Goal: Information Seeking & Learning: Learn about a topic

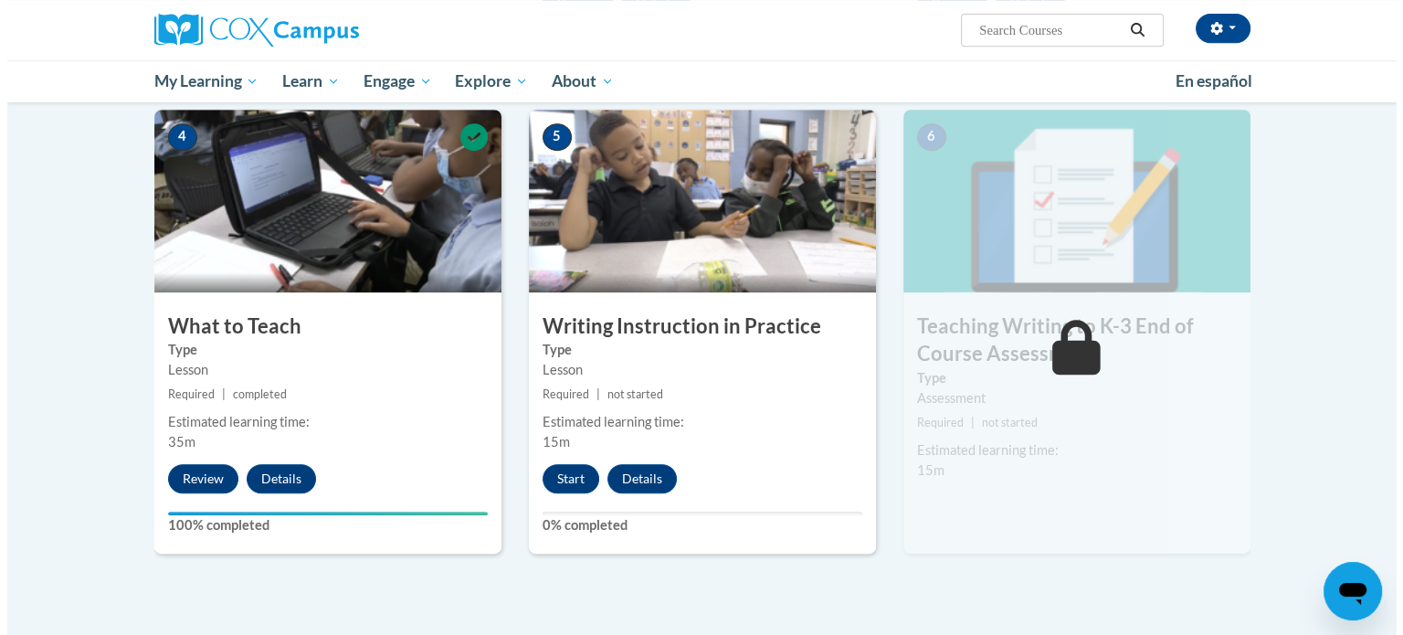
scroll to position [842, 0]
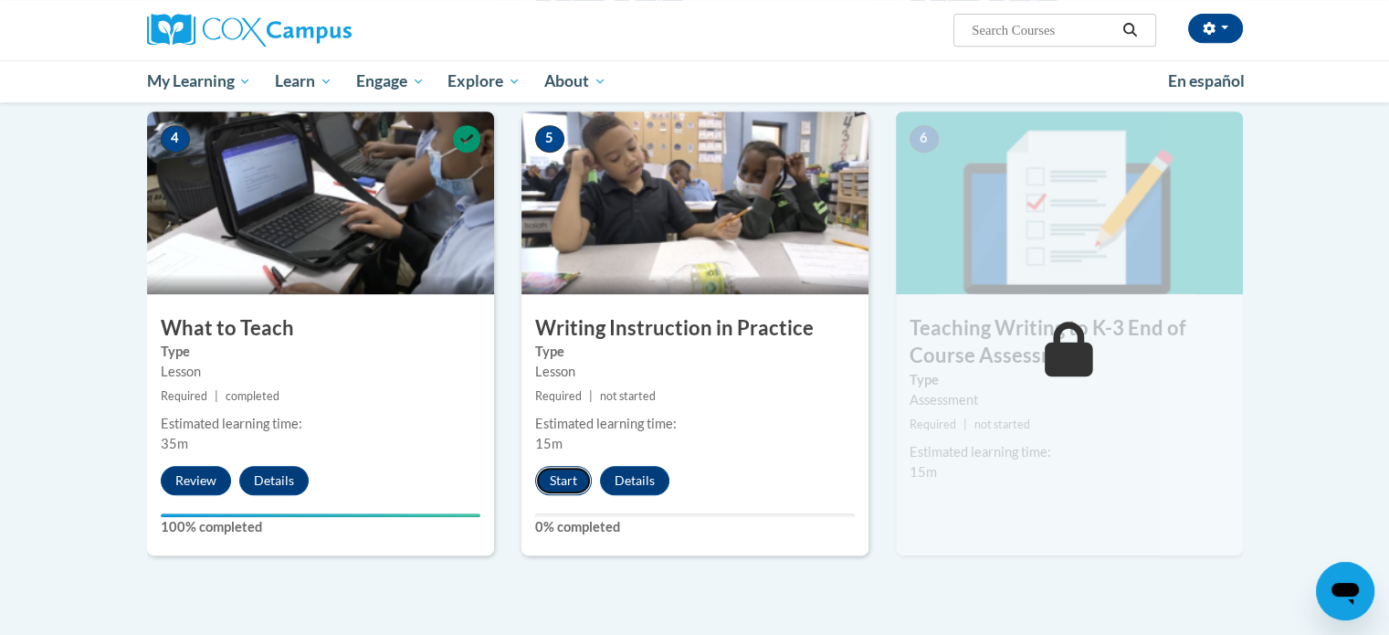
click at [555, 477] on button "Start" at bounding box center [563, 480] width 57 height 29
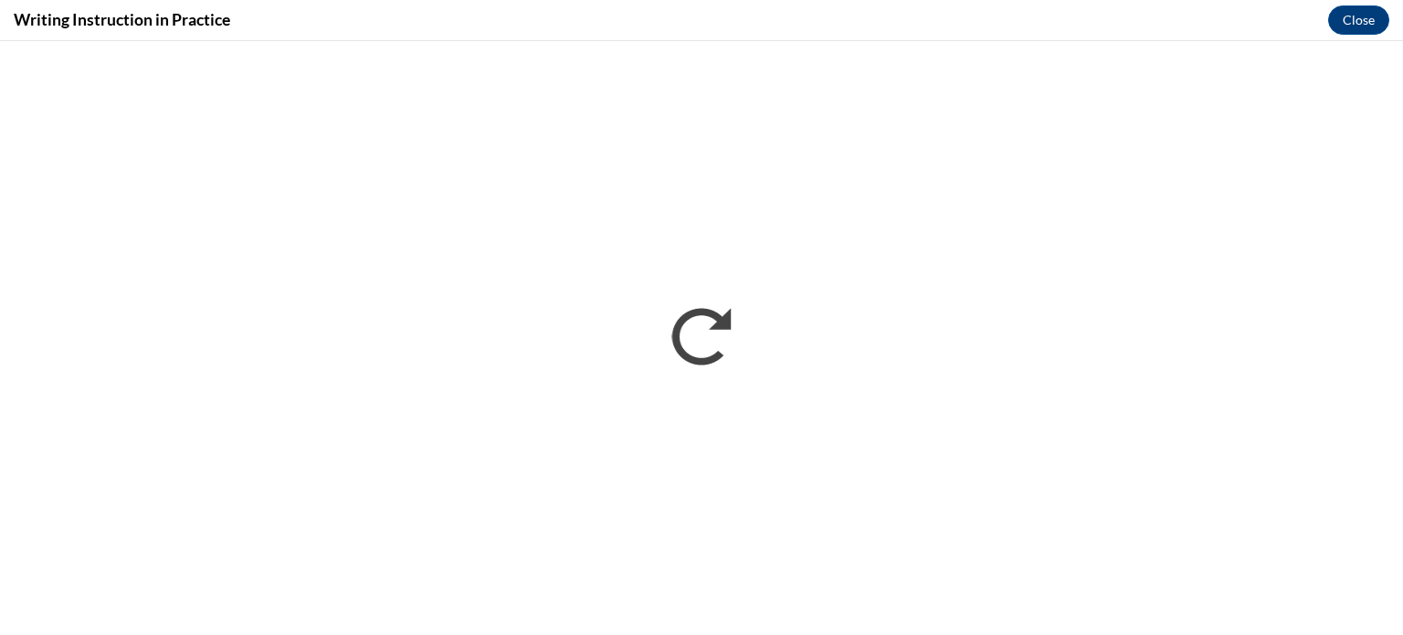
scroll to position [0, 0]
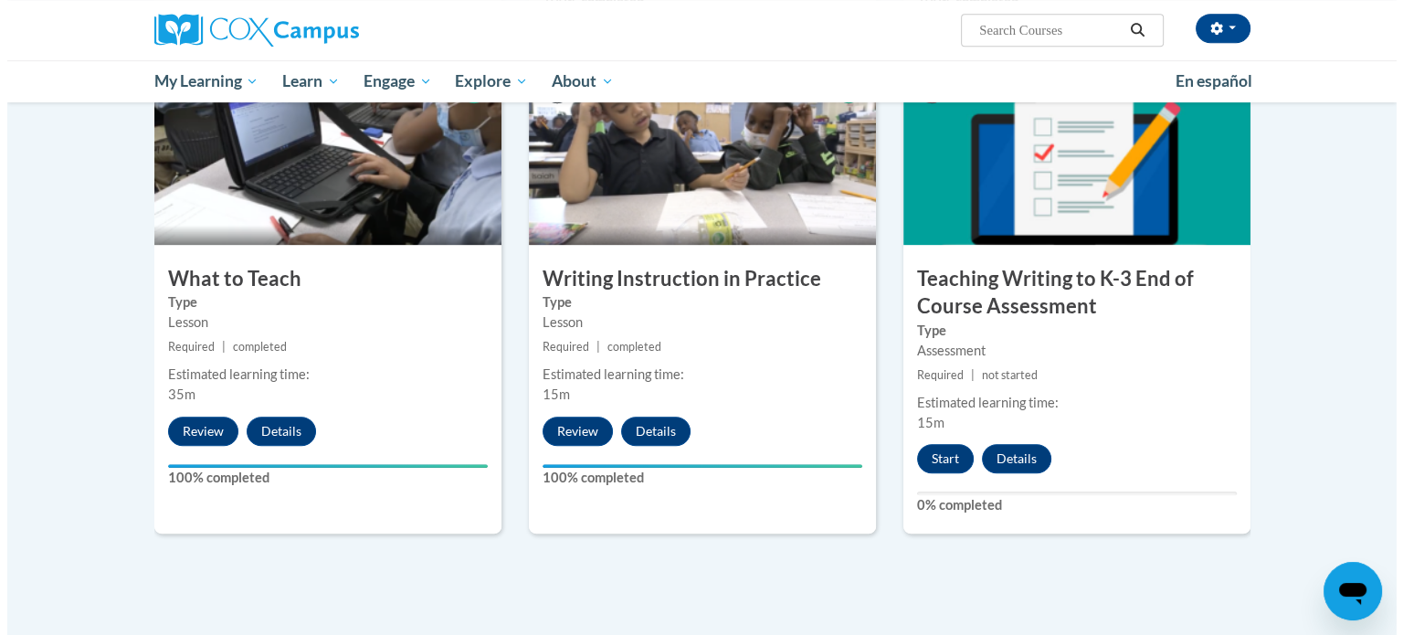
scroll to position [894, 0]
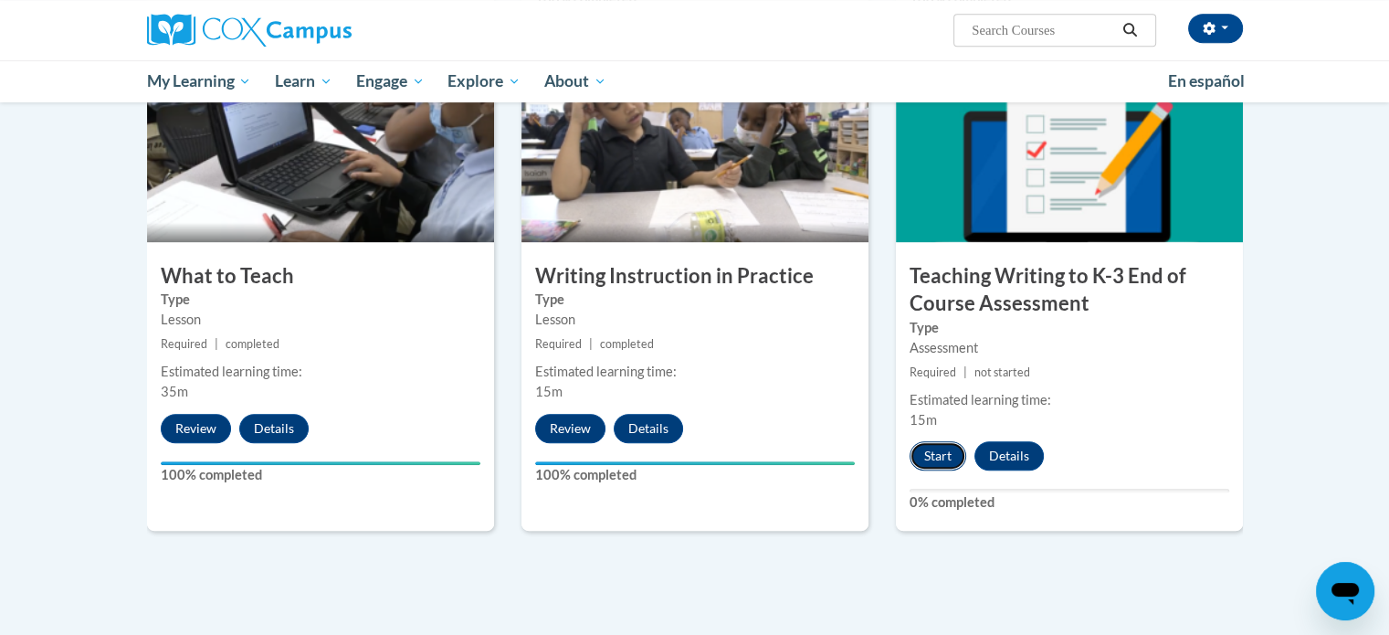
click at [931, 458] on button "Start" at bounding box center [938, 455] width 57 height 29
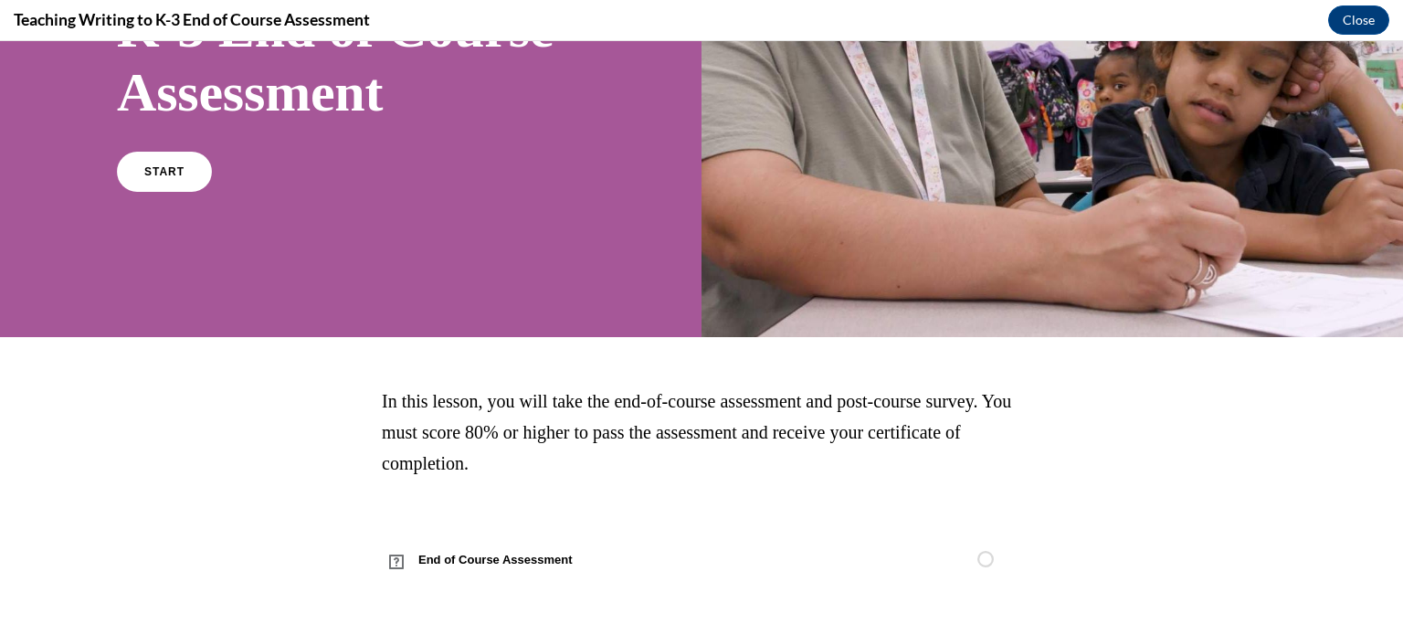
scroll to position [321, 0]
click at [150, 179] on link "START" at bounding box center [164, 172] width 100 height 42
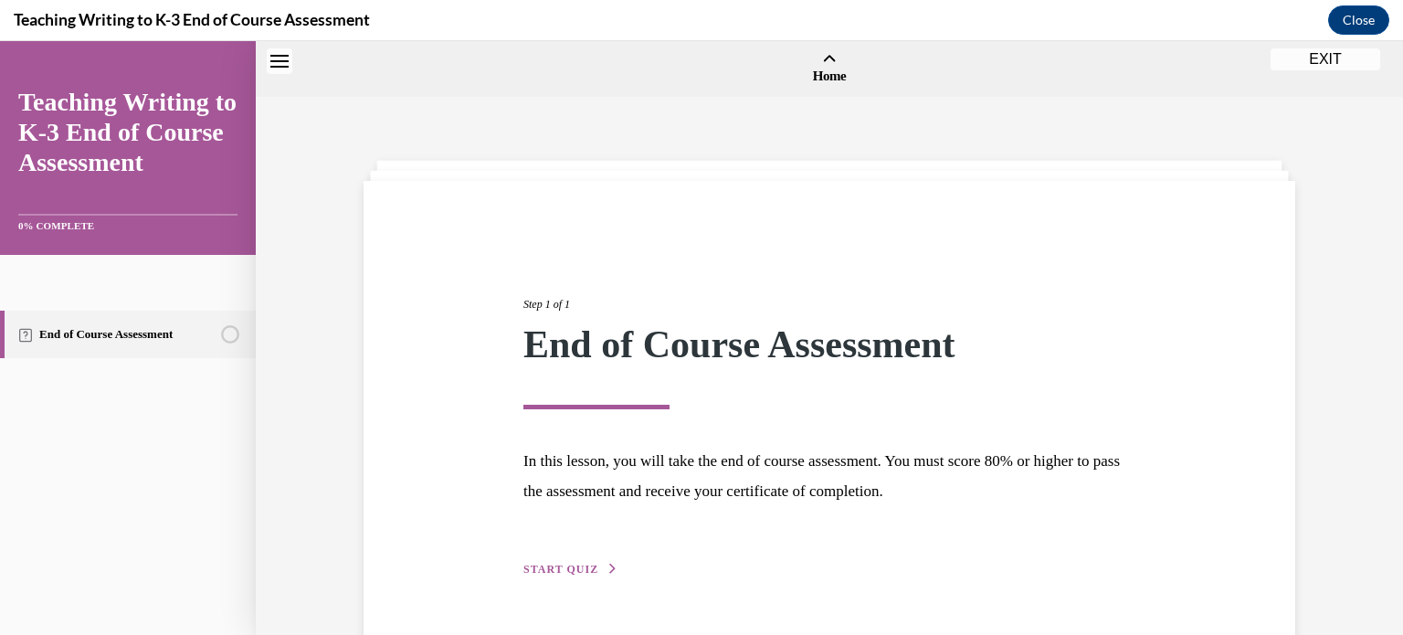
scroll to position [57, 0]
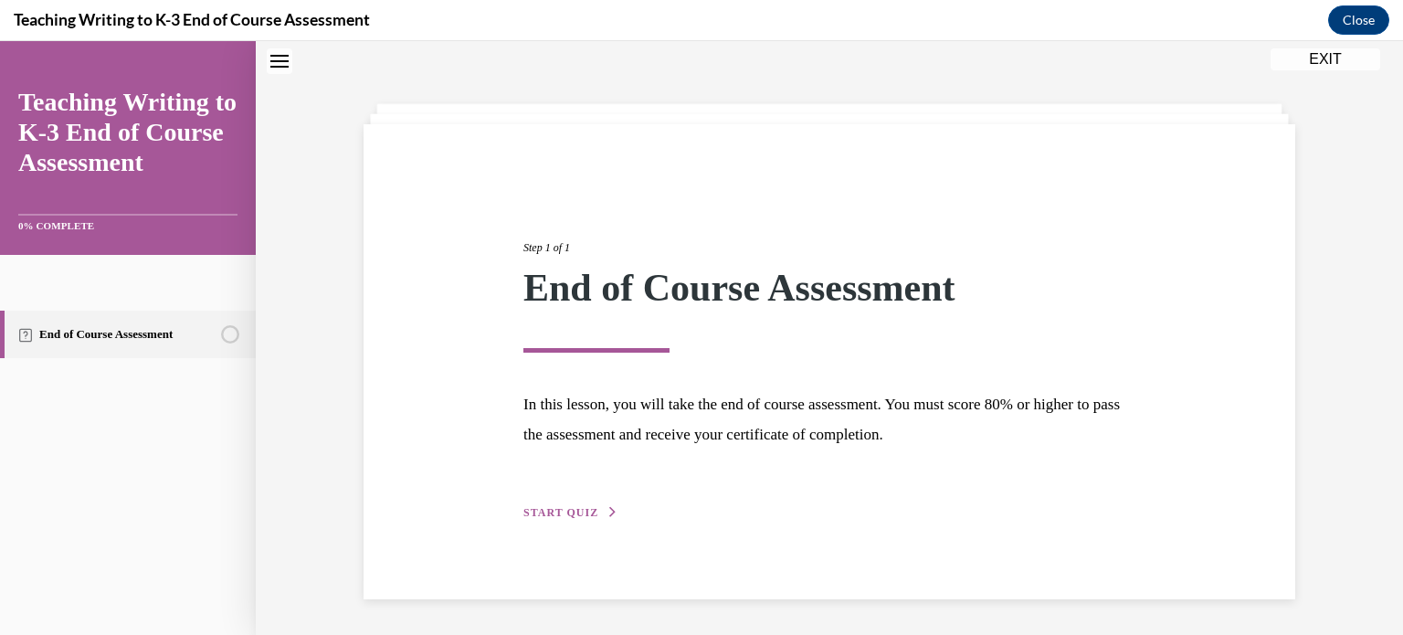
click at [571, 511] on span "START QUIZ" at bounding box center [560, 512] width 75 height 13
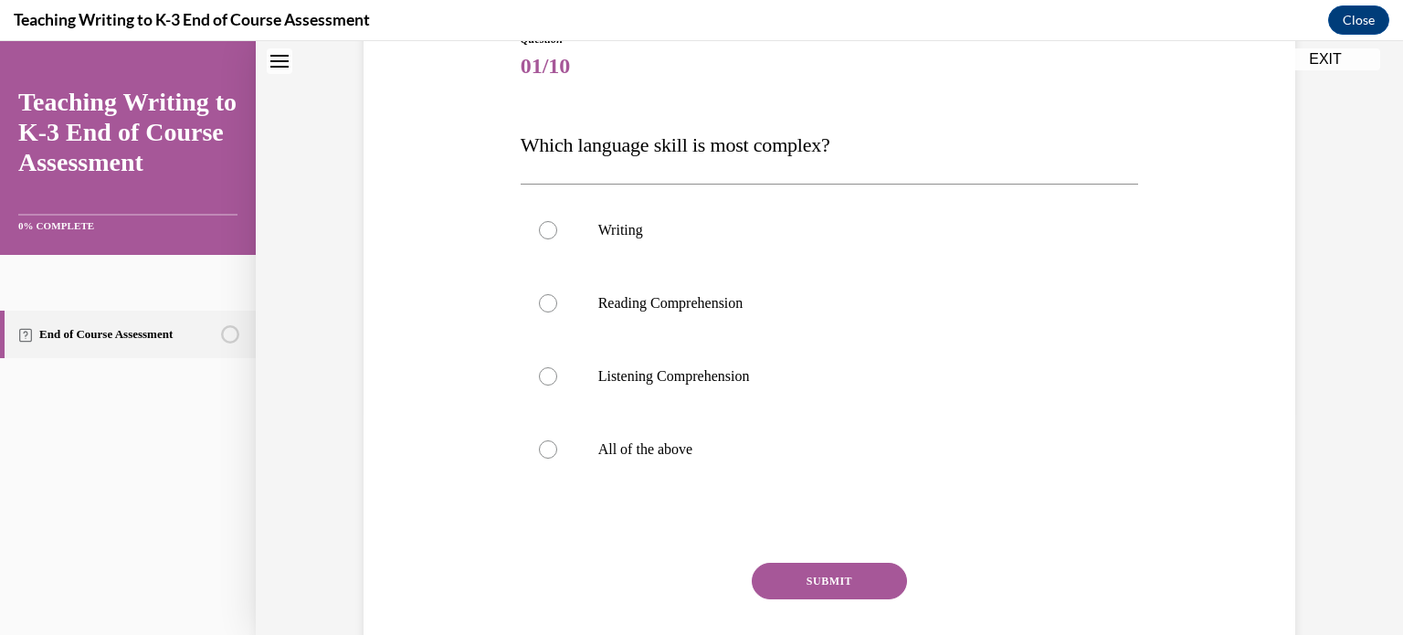
scroll to position [224, 0]
click at [629, 240] on label "Writing" at bounding box center [830, 229] width 618 height 73
click at [557, 238] on input "Writing" at bounding box center [548, 229] width 18 height 18
radio input "true"
click at [844, 581] on button "SUBMIT" at bounding box center [829, 580] width 155 height 37
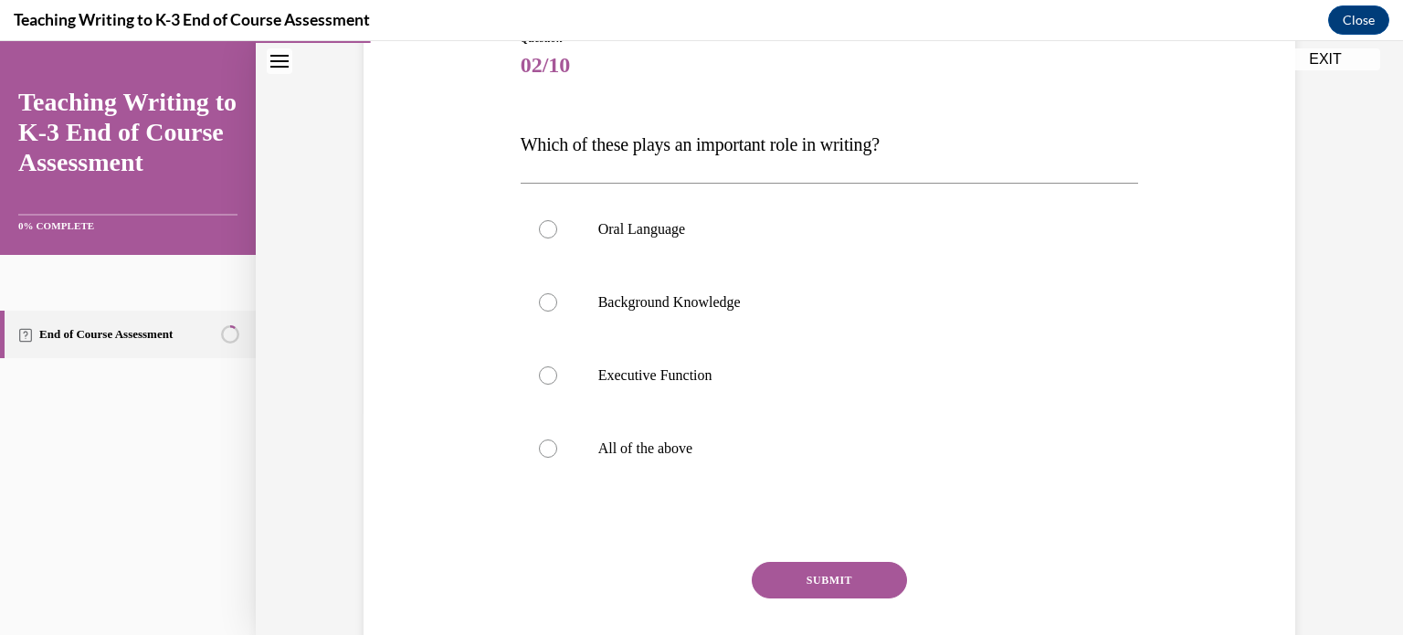
scroll to position [203, 0]
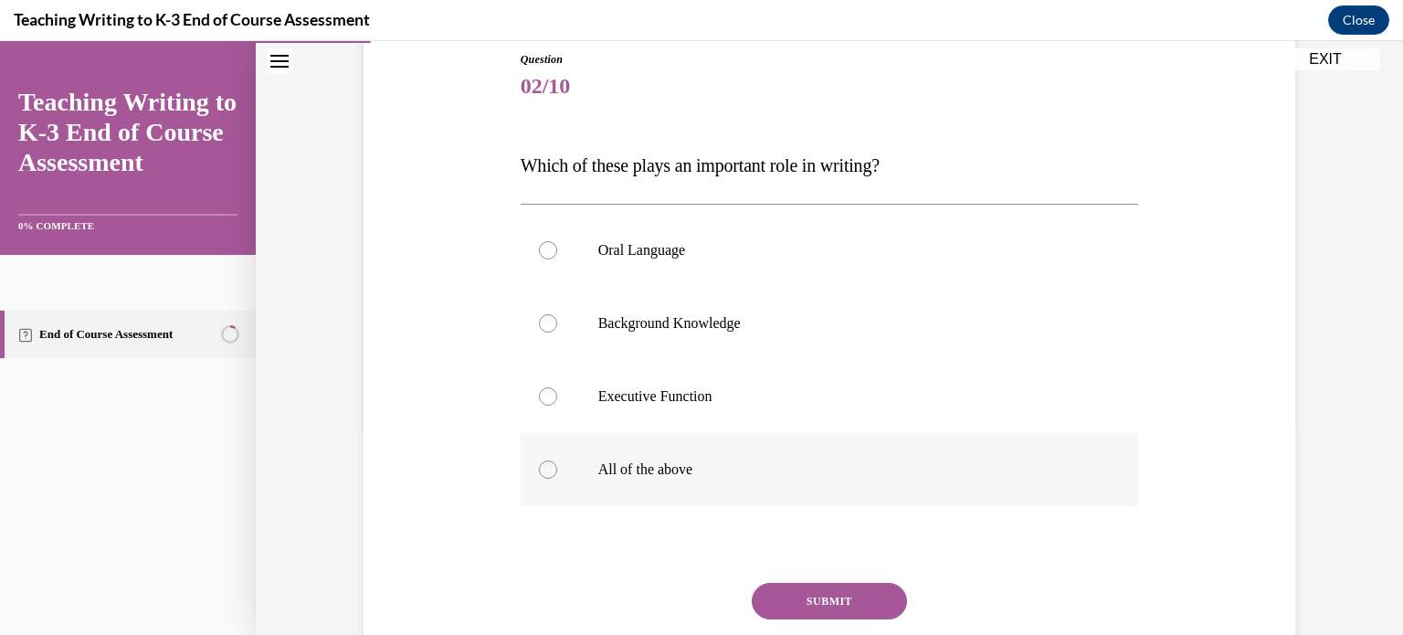
click at [606, 448] on label "All of the above" at bounding box center [830, 469] width 618 height 73
click at [557, 460] on input "All of the above" at bounding box center [548, 469] width 18 height 18
radio input "true"
click at [815, 588] on button "SUBMIT" at bounding box center [829, 601] width 155 height 37
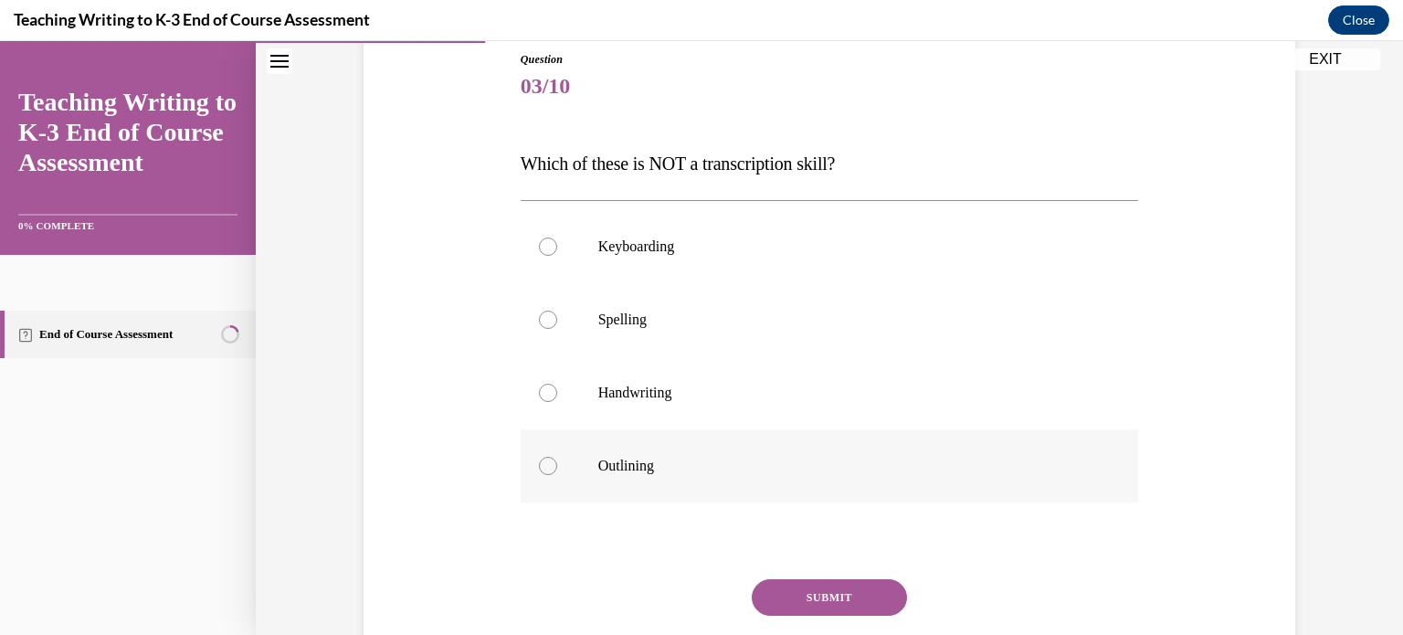
click at [542, 470] on div at bounding box center [548, 466] width 18 height 18
click at [542, 470] on input "Outlining" at bounding box center [548, 466] width 18 height 18
radio input "true"
click at [793, 599] on button "SUBMIT" at bounding box center [829, 597] width 155 height 37
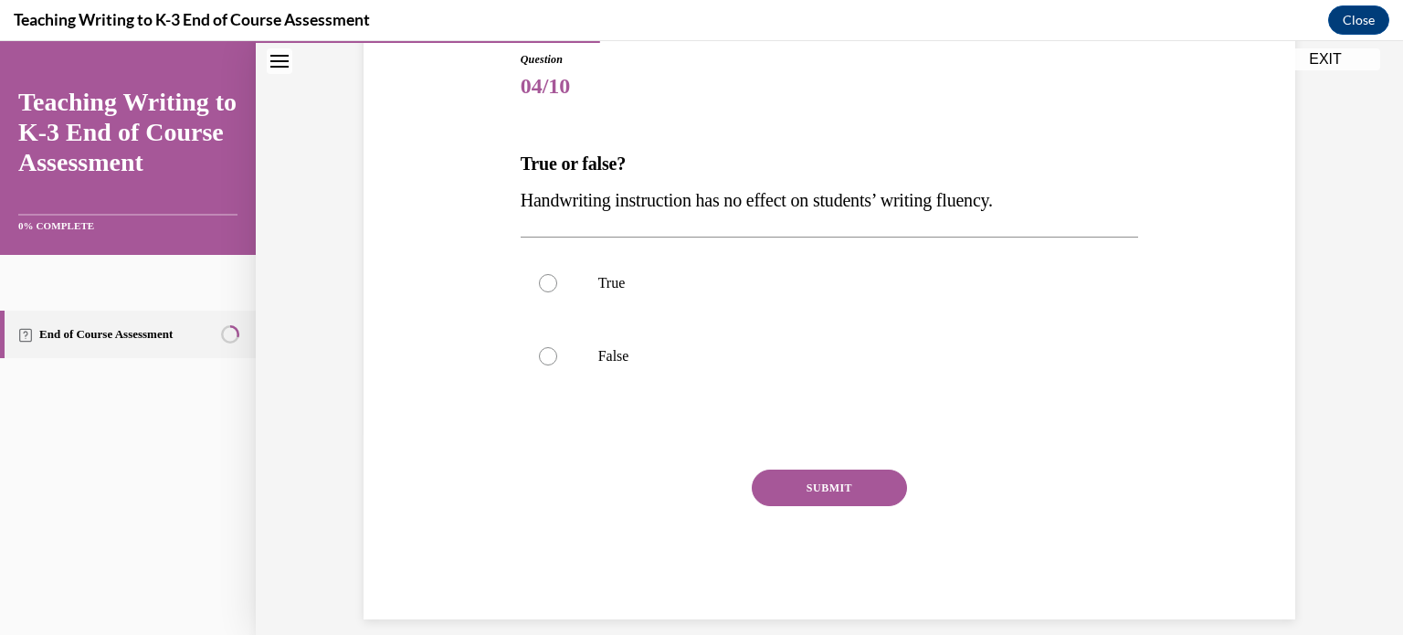
scroll to position [202, 0]
click at [584, 364] on label "False" at bounding box center [830, 357] width 618 height 73
click at [557, 364] on input "False" at bounding box center [548, 357] width 18 height 18
radio input "true"
click at [845, 483] on button "SUBMIT" at bounding box center [829, 488] width 155 height 37
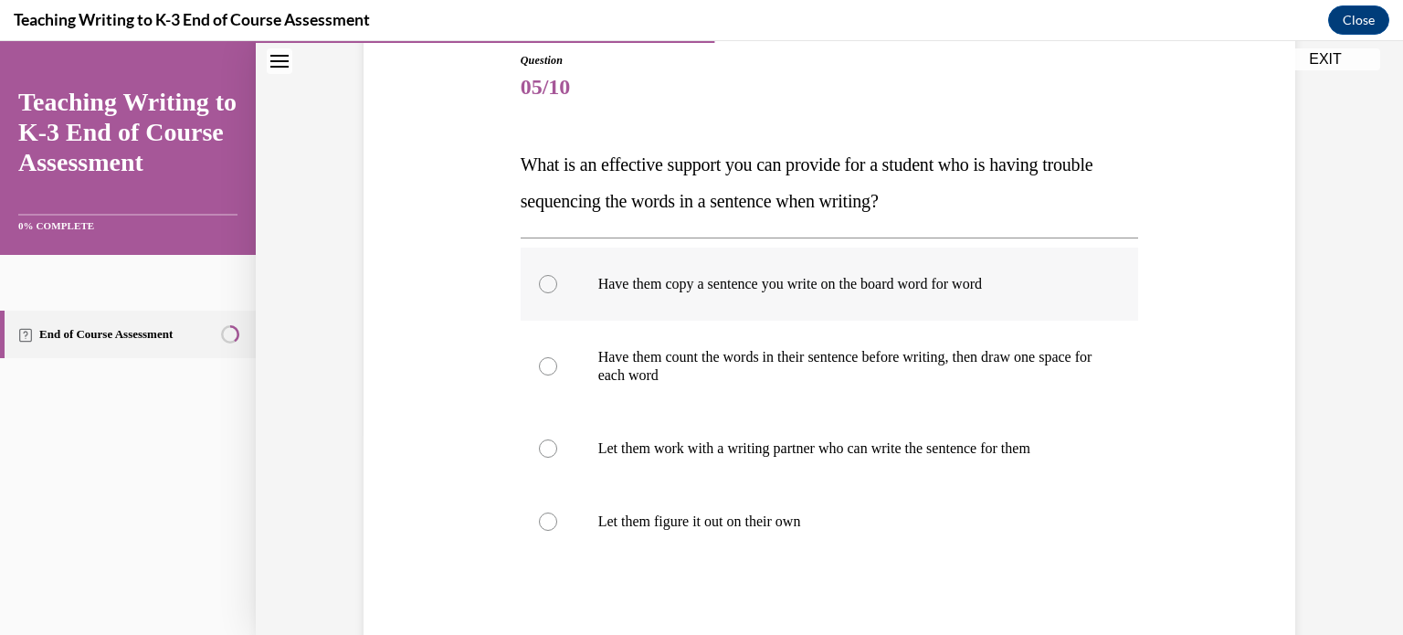
click at [763, 288] on p "Have them copy a sentence you write on the board word for word" at bounding box center [845, 284] width 495 height 18
click at [557, 288] on input "Have them copy a sentence you write on the board word for word" at bounding box center [548, 284] width 18 height 18
radio input "true"
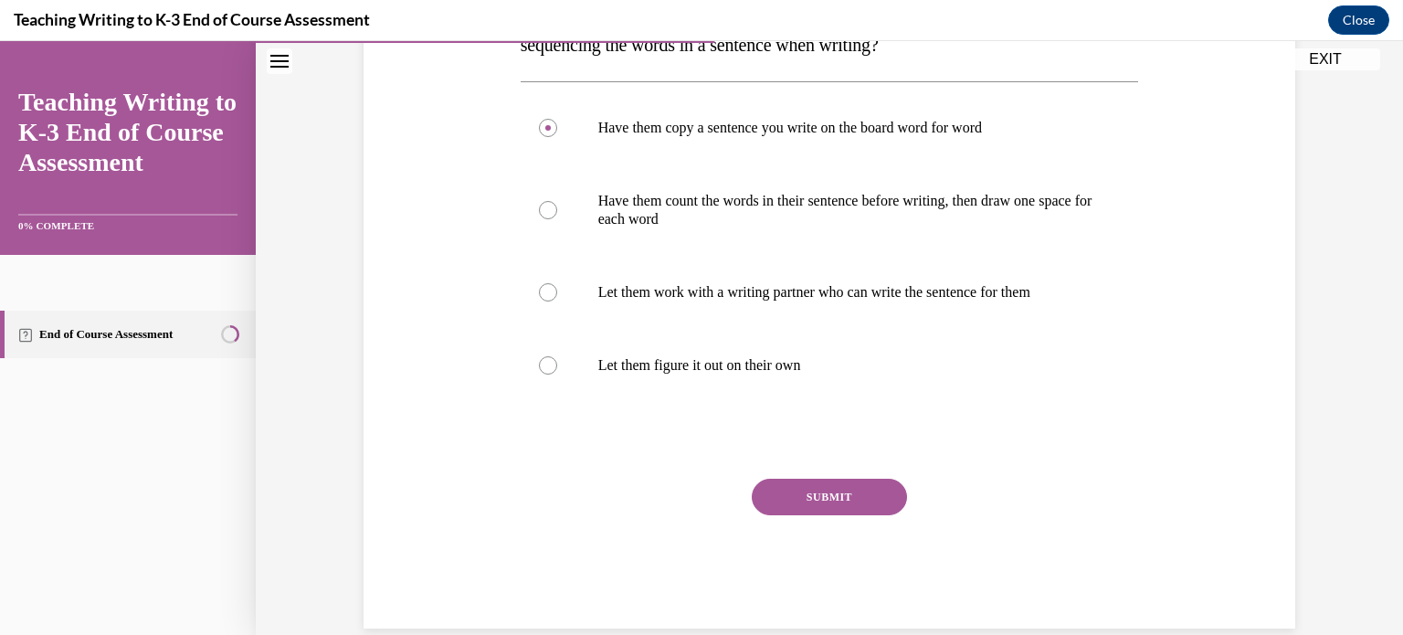
scroll to position [369, 0]
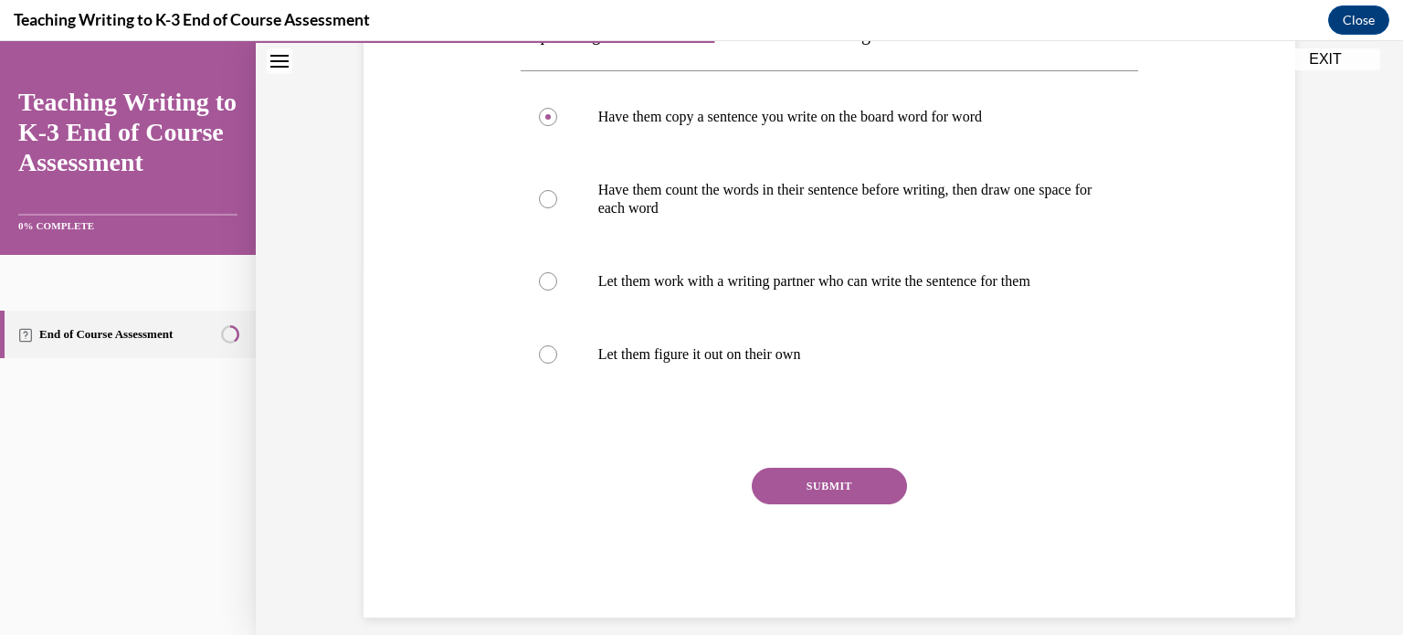
click at [794, 479] on button "SUBMIT" at bounding box center [829, 486] width 155 height 37
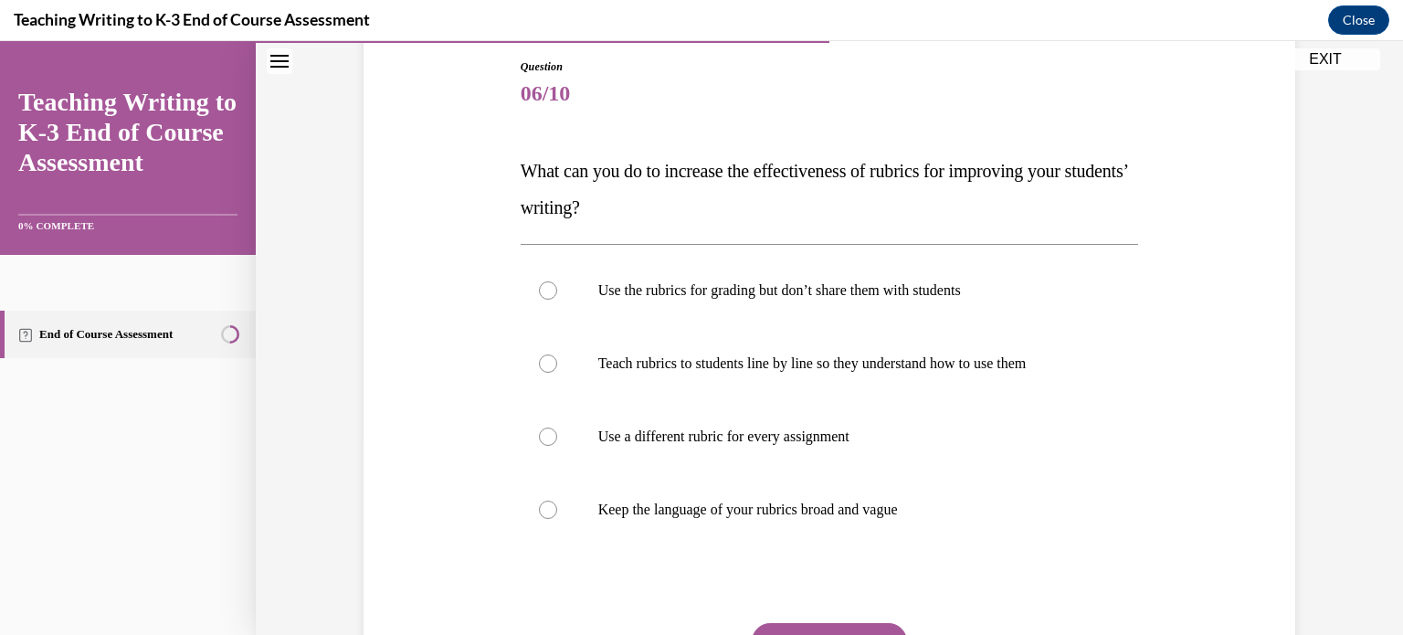
scroll to position [218, 0]
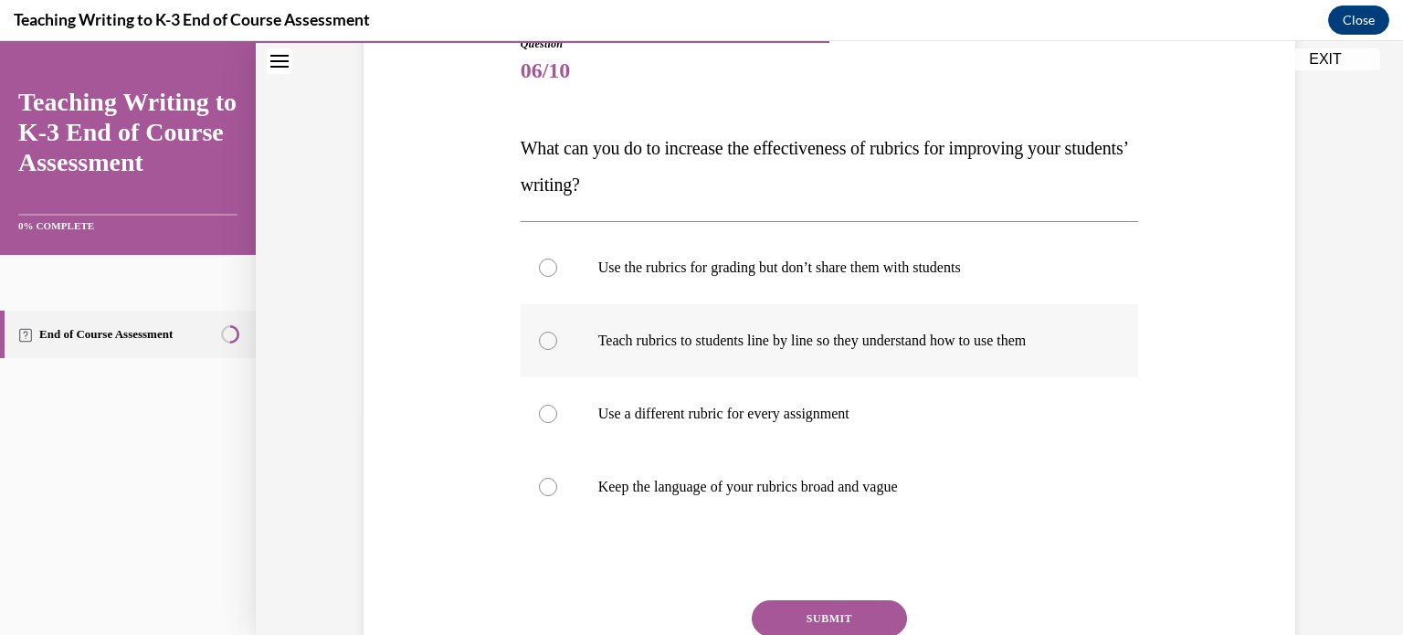
click at [917, 338] on p "Teach rubrics to students line by line so they understand how to use them" at bounding box center [845, 340] width 495 height 18
click at [557, 338] on input "Teach rubrics to students line by line so they understand how to use them" at bounding box center [548, 340] width 18 height 18
radio input "true"
click at [822, 607] on button "SUBMIT" at bounding box center [829, 618] width 155 height 37
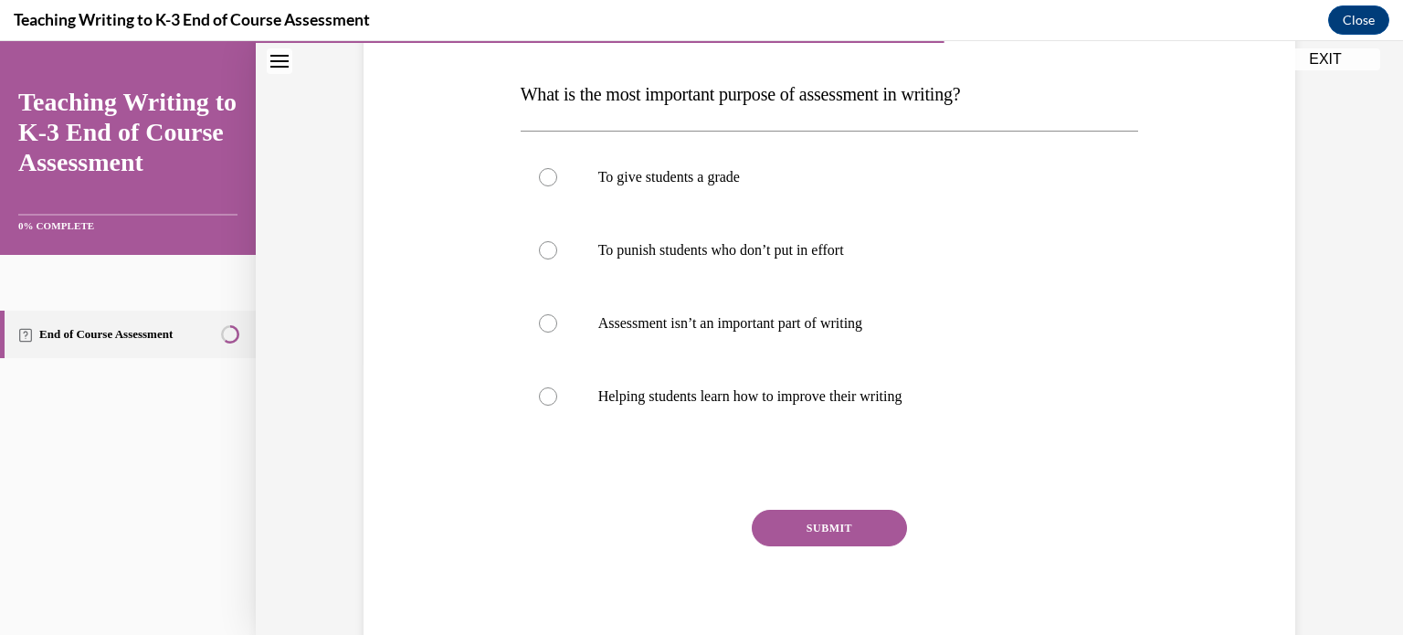
scroll to position [274, 0]
click at [880, 406] on label "Helping students learn how to improve their writing" at bounding box center [830, 394] width 618 height 73
click at [557, 404] on input "Helping students learn how to improve their writing" at bounding box center [548, 394] width 18 height 18
radio input "true"
click at [866, 522] on button "SUBMIT" at bounding box center [829, 526] width 155 height 37
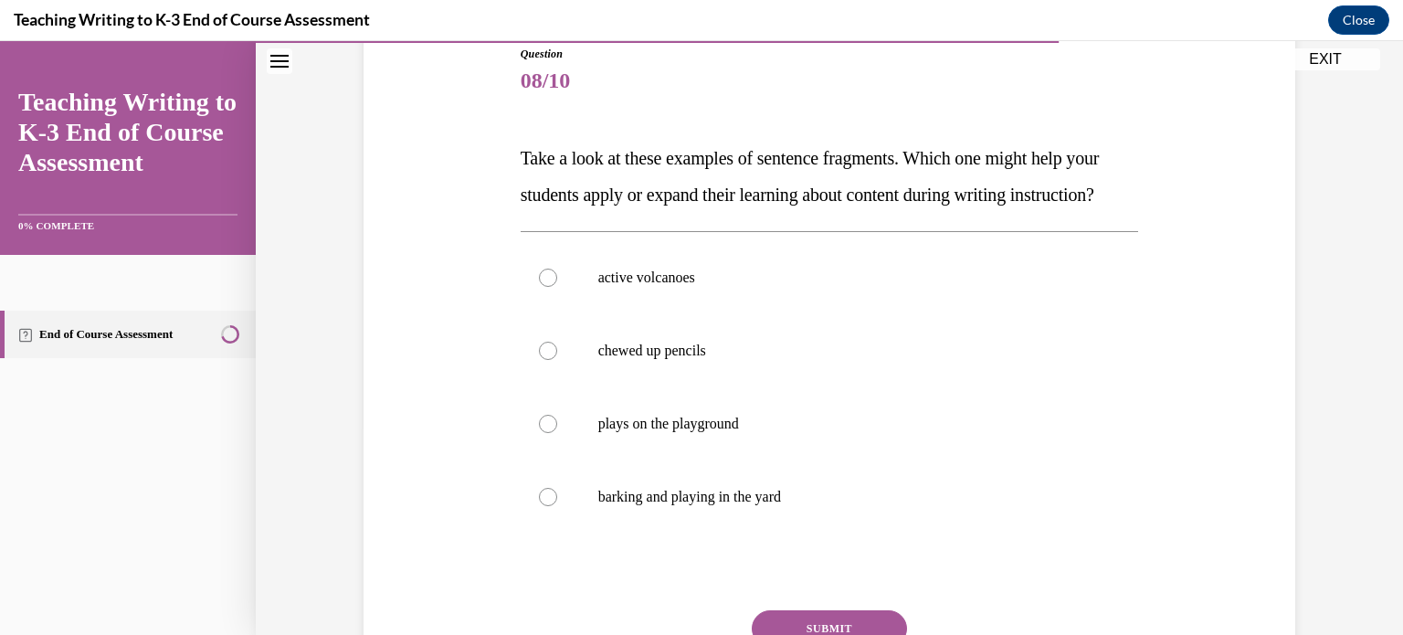
scroll to position [206, 0]
click at [529, 316] on label "active volcanoes" at bounding box center [830, 279] width 618 height 73
click at [539, 289] on input "active volcanoes" at bounding box center [548, 279] width 18 height 18
radio input "true"
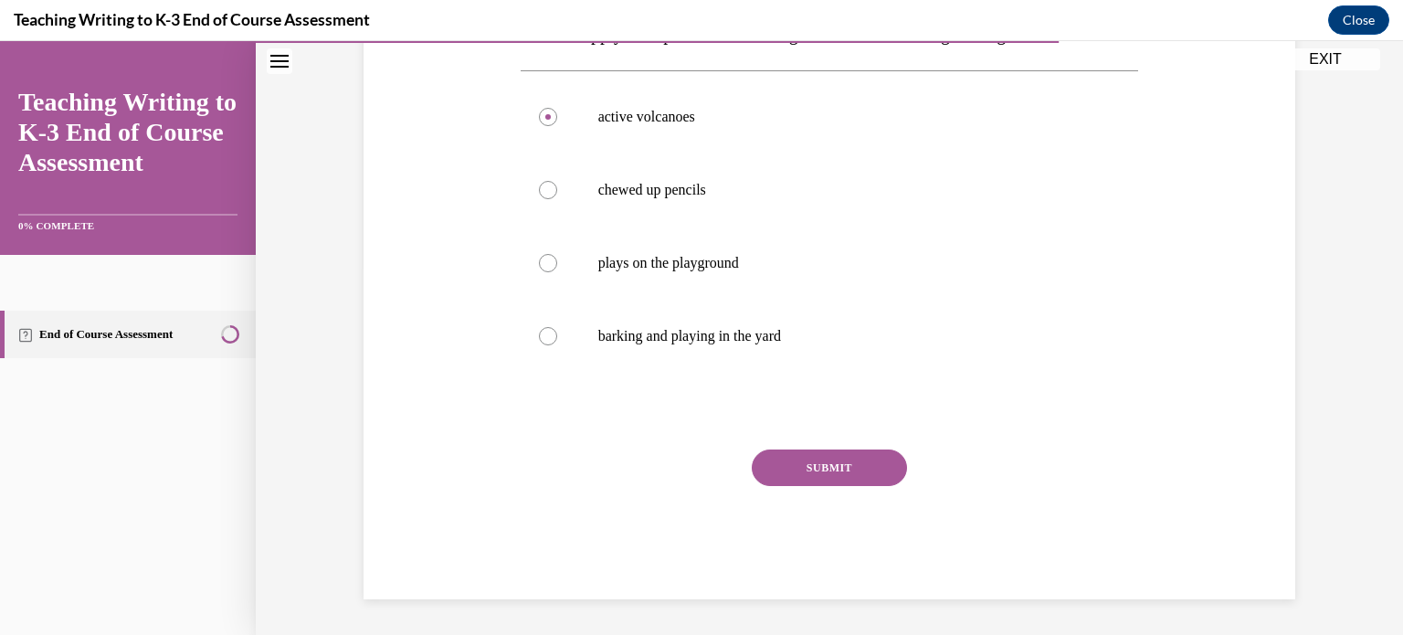
scroll to position [405, 0]
click at [836, 468] on button "SUBMIT" at bounding box center [829, 466] width 155 height 37
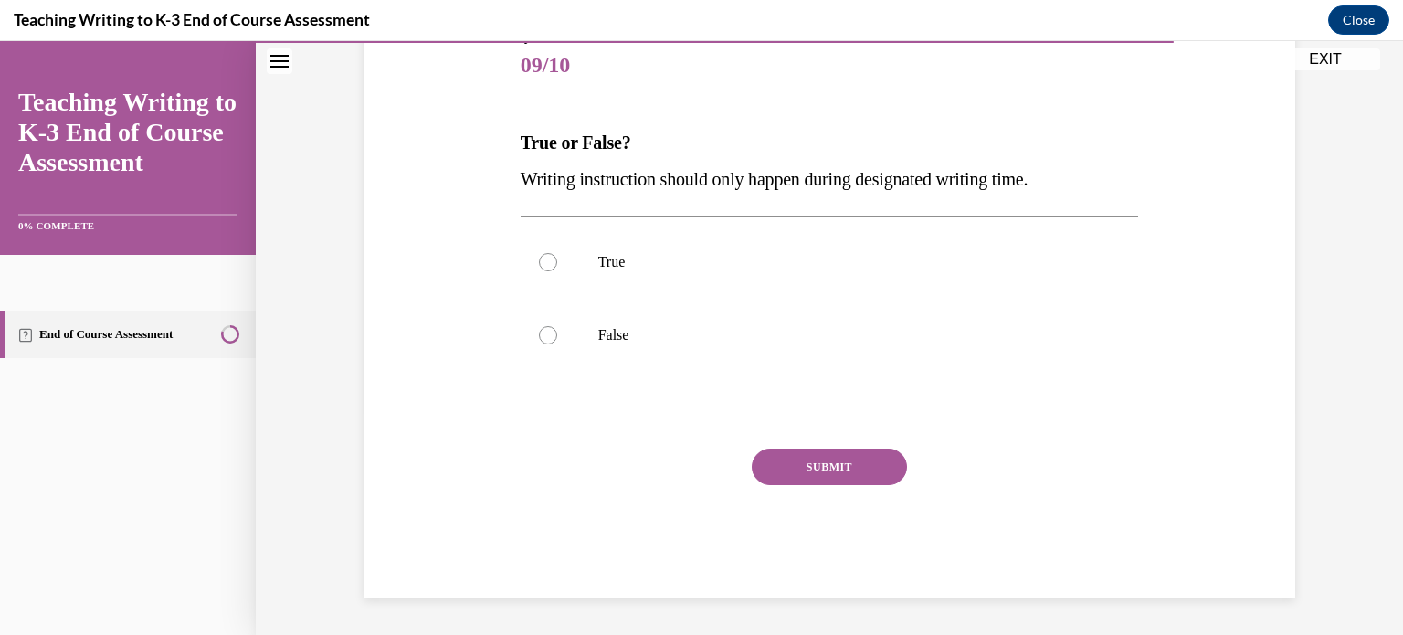
scroll to position [202, 0]
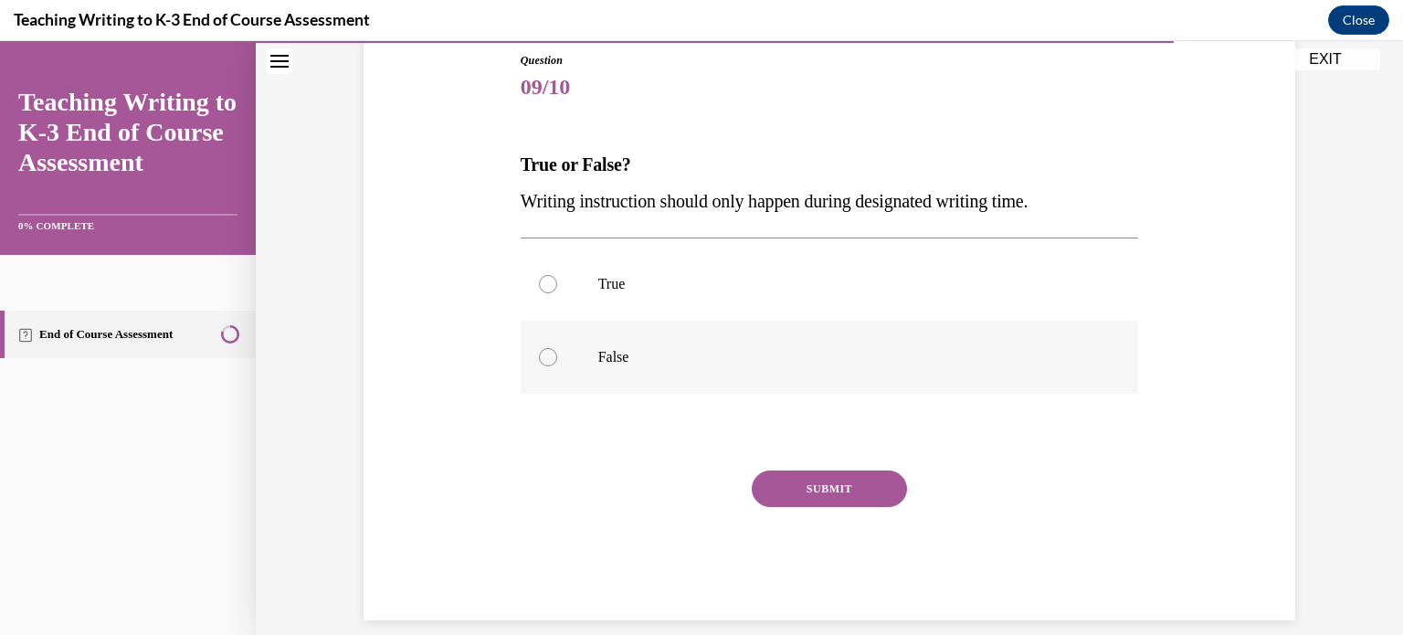
click at [539, 358] on div at bounding box center [548, 357] width 18 height 18
click at [539, 358] on input "False" at bounding box center [548, 357] width 18 height 18
radio input "true"
click at [855, 487] on button "SUBMIT" at bounding box center [829, 488] width 155 height 37
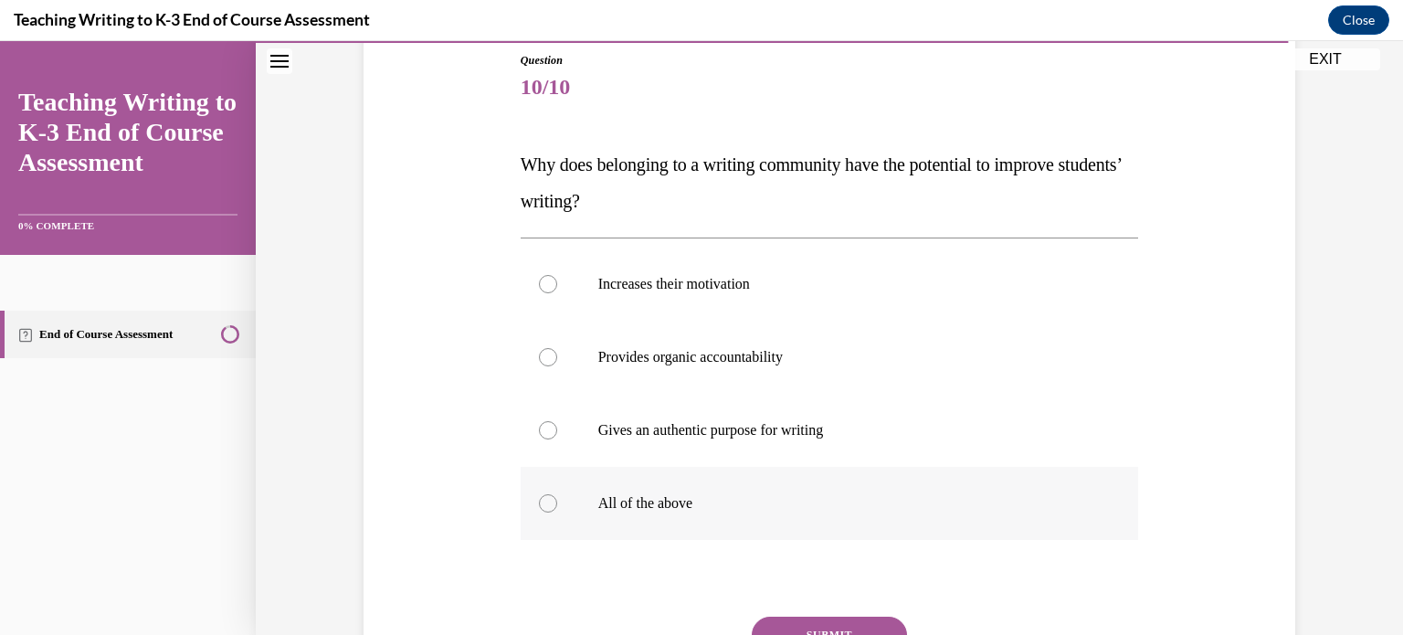
click at [814, 485] on label "All of the above" at bounding box center [830, 503] width 618 height 73
click at [557, 494] on input "All of the above" at bounding box center [548, 503] width 18 height 18
radio input "true"
click at [811, 620] on button "SUBMIT" at bounding box center [829, 634] width 155 height 37
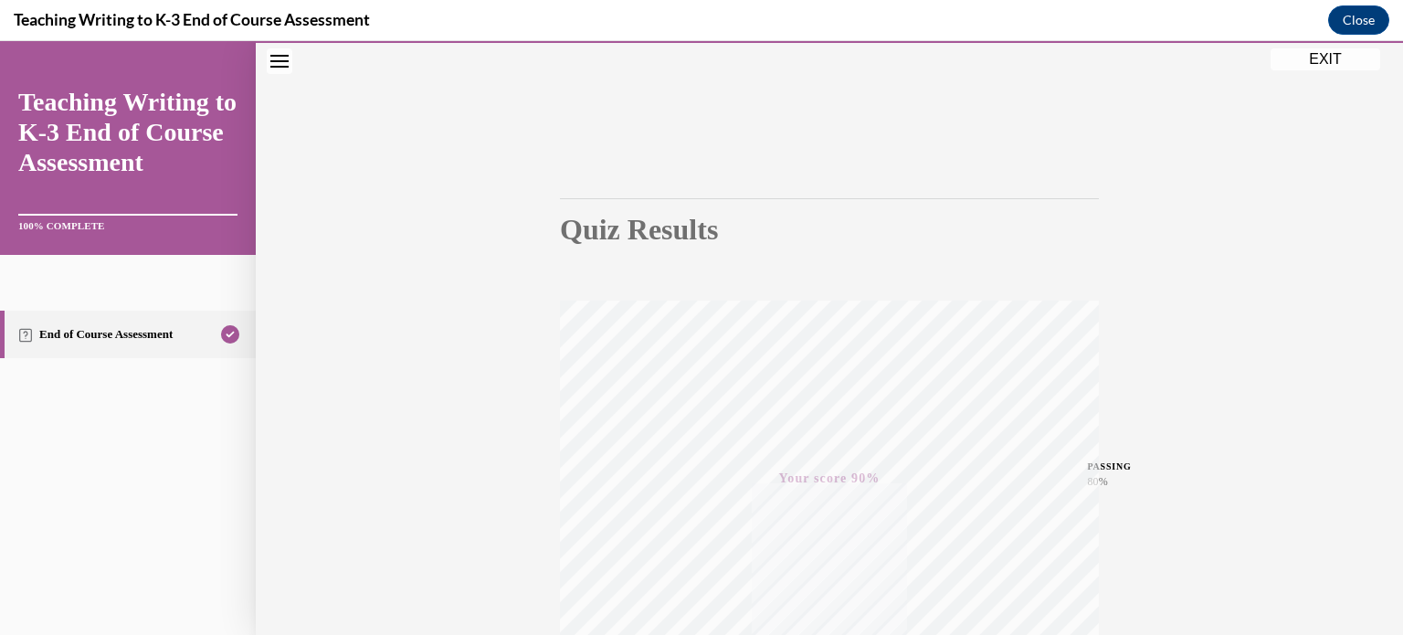
scroll to position [58, 0]
click at [1310, 58] on button "EXIT" at bounding box center [1325, 59] width 110 height 22
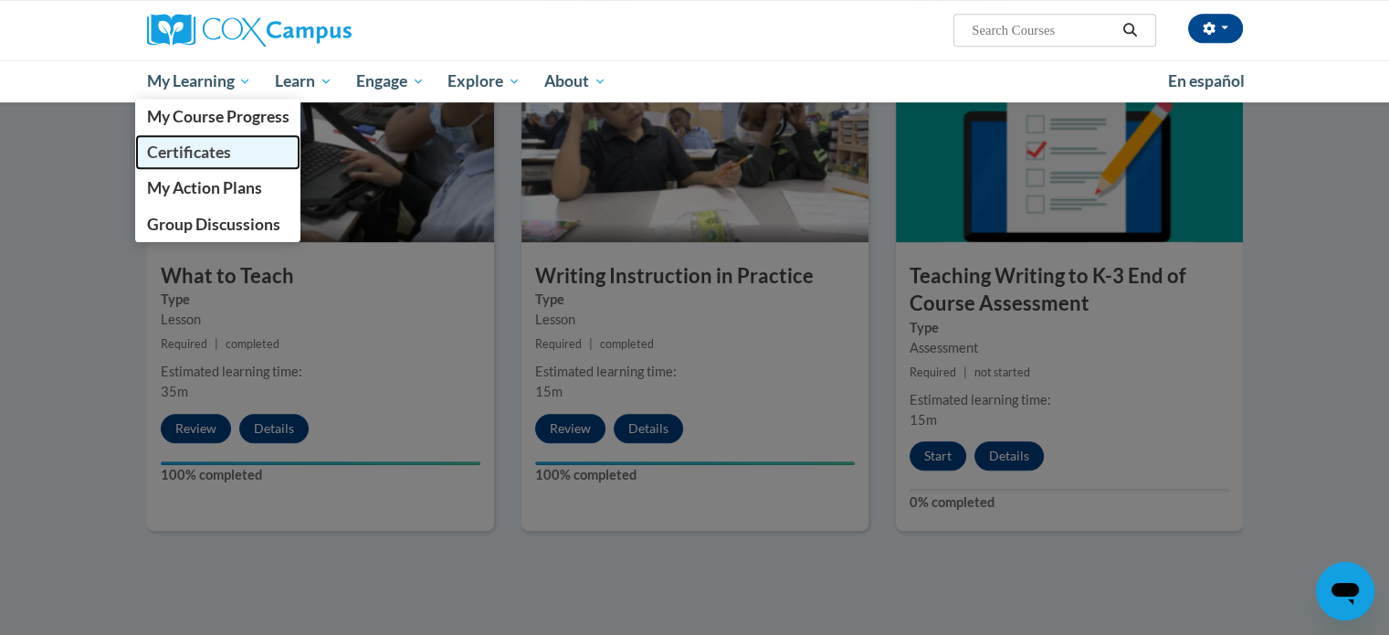
click at [187, 147] on body "[PERSON_NAME] ([GEOGRAPHIC_DATA]/New_York UTC-04:00) My Profile Inbox My Transc…" at bounding box center [694, 63] width 1389 height 1914
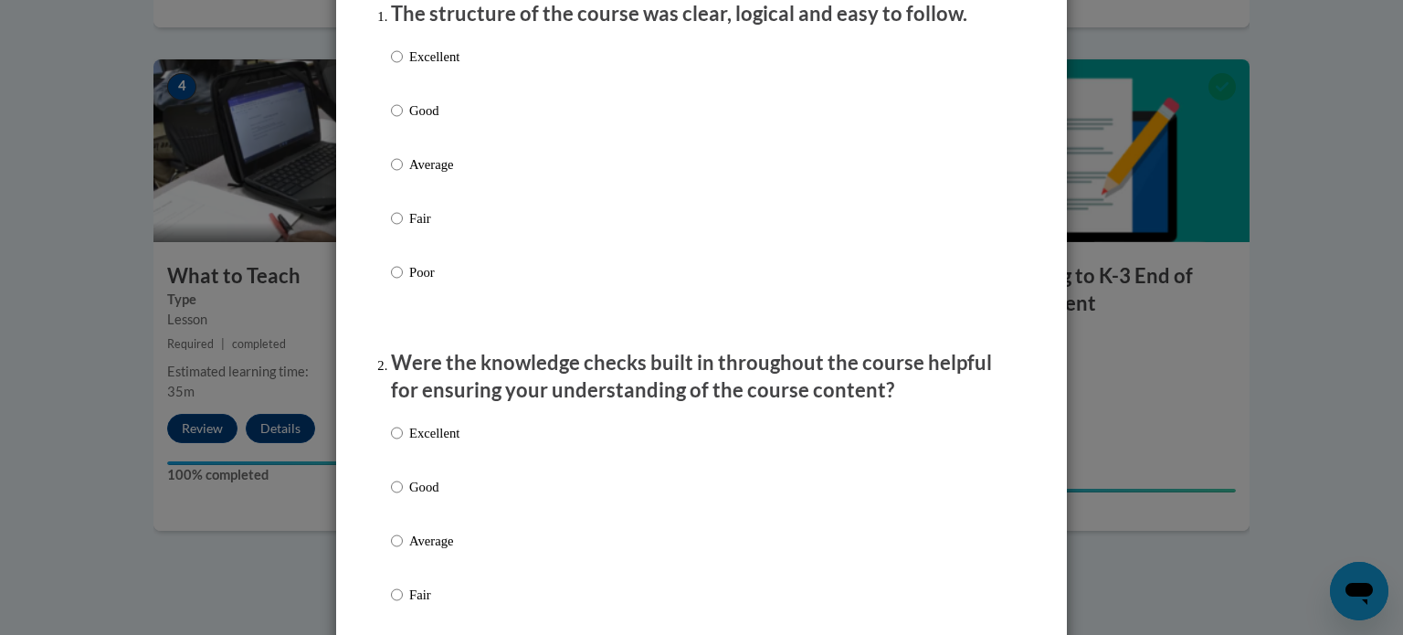
scroll to position [259, 0]
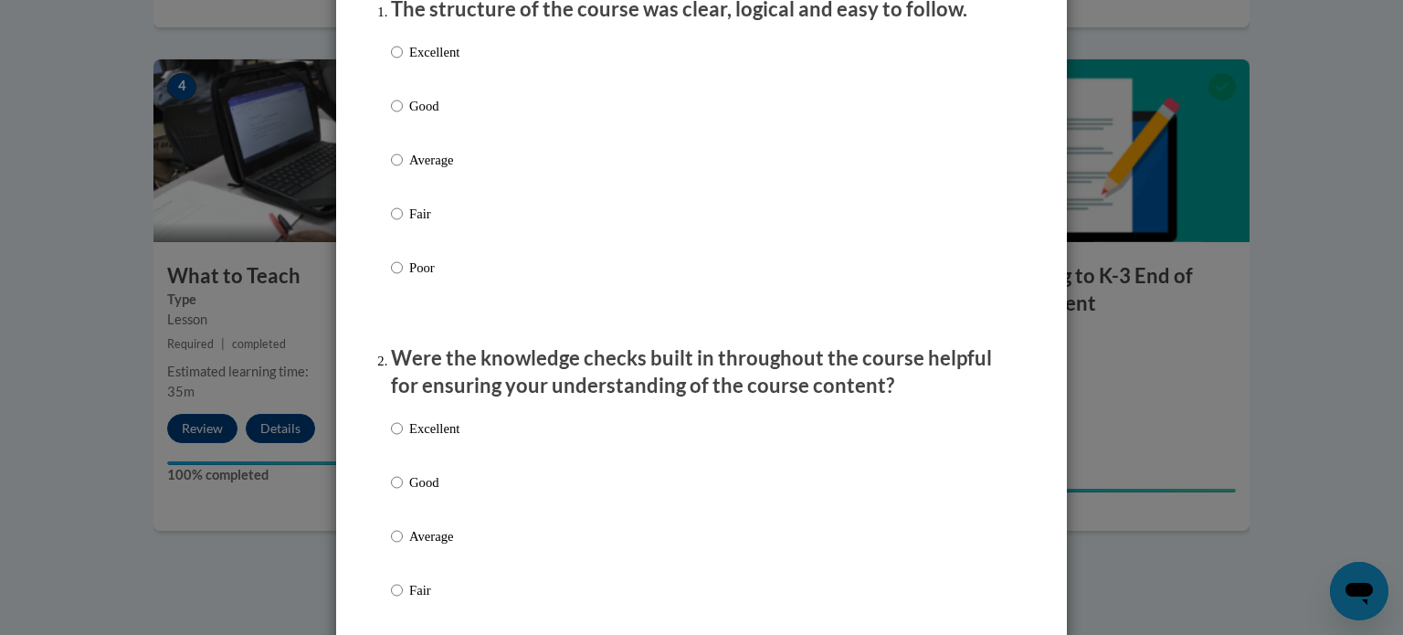
click at [409, 62] on p "Excellent" at bounding box center [434, 52] width 50 height 20
click at [403, 62] on input "Excellent" at bounding box center [397, 52] width 12 height 20
radio input "true"
click at [417, 438] on p "Excellent" at bounding box center [434, 428] width 50 height 20
click at [403, 438] on input "Excellent" at bounding box center [397, 428] width 12 height 20
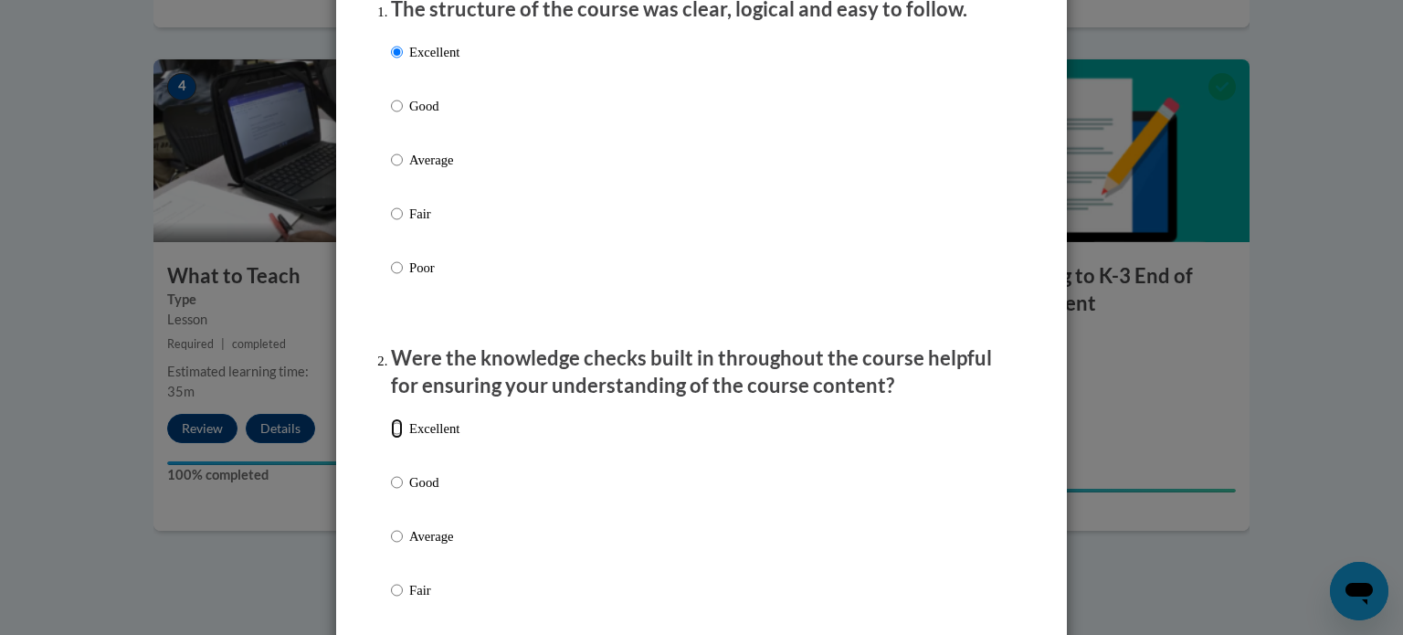
radio input "true"
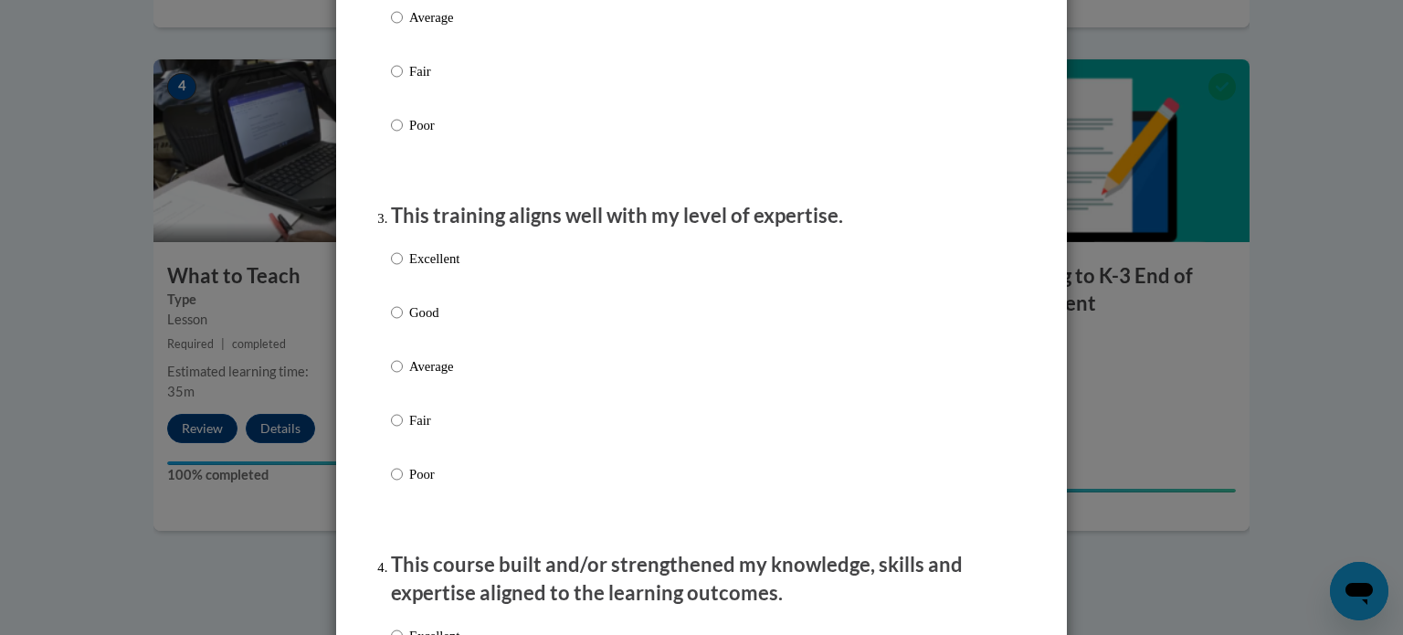
scroll to position [819, 0]
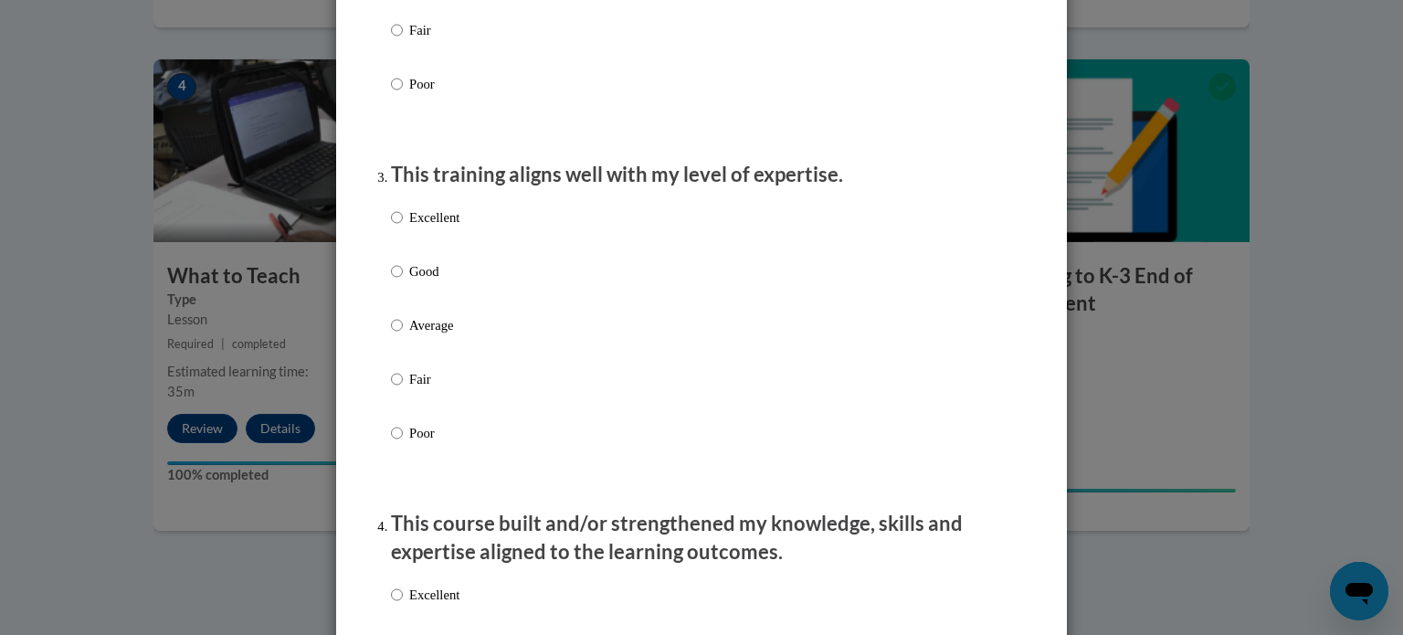
click at [425, 227] on p "Excellent" at bounding box center [434, 217] width 50 height 20
click at [403, 227] on input "Excellent" at bounding box center [397, 217] width 12 height 20
radio input "true"
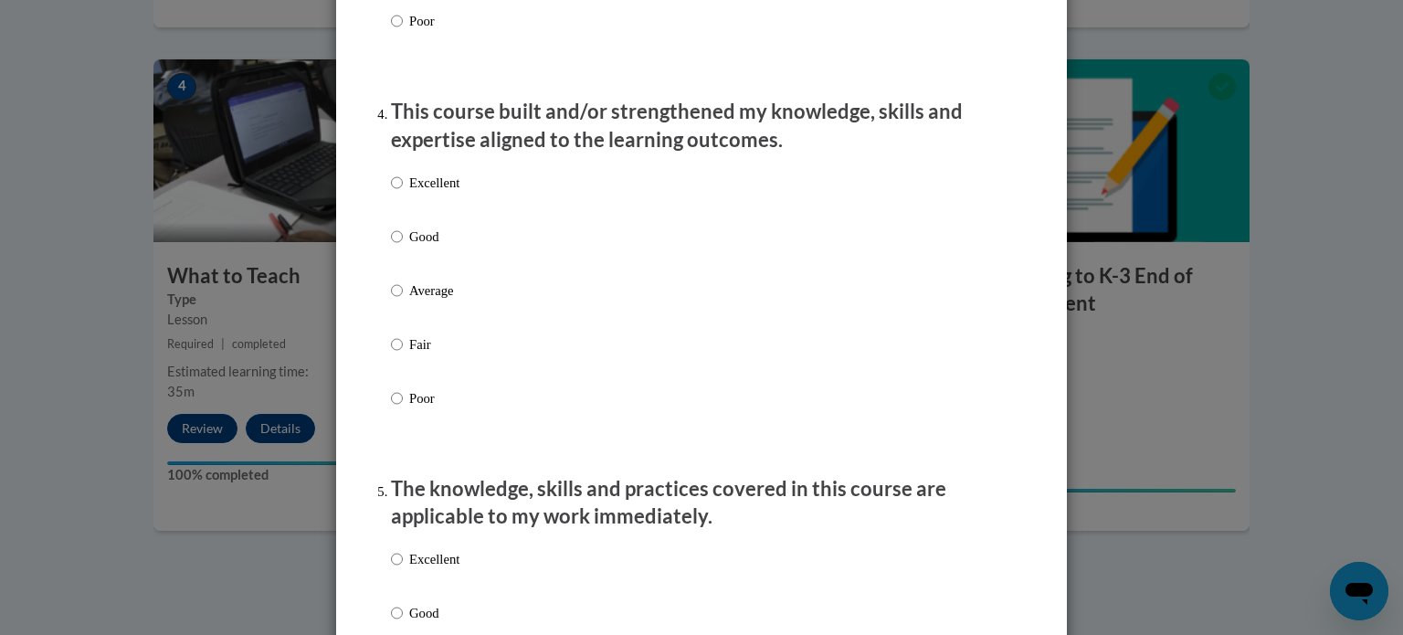
scroll to position [1236, 0]
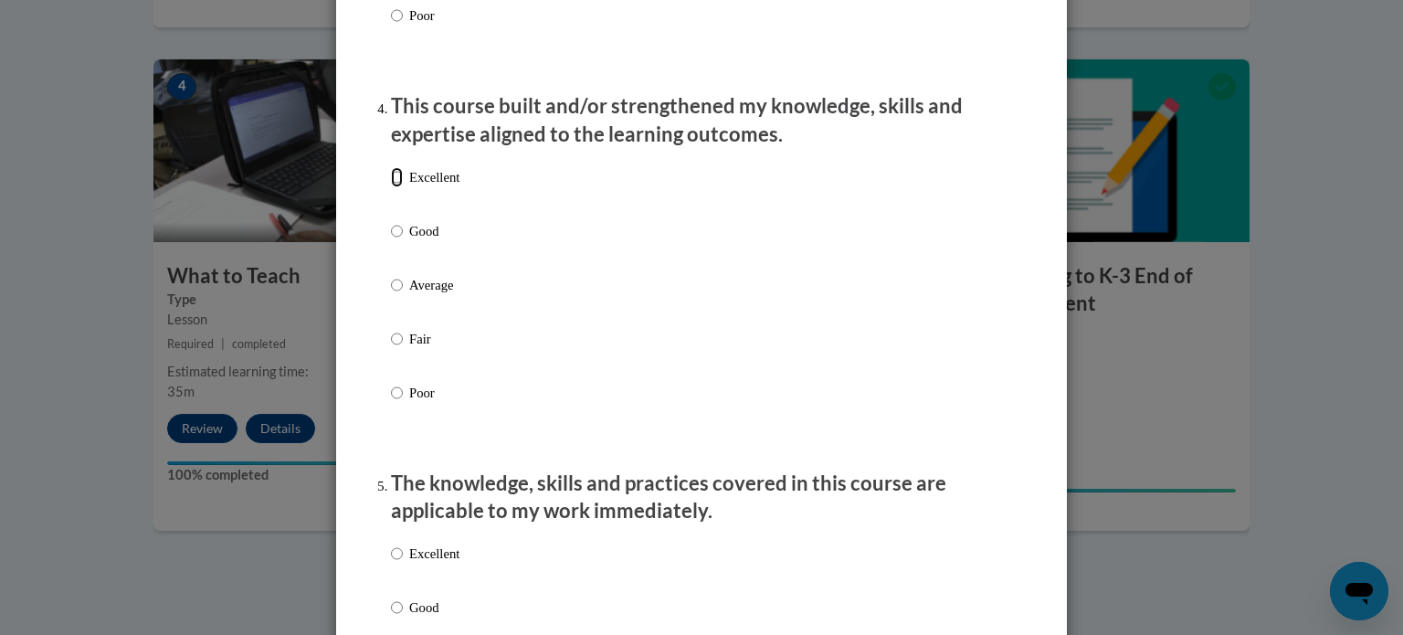
click at [391, 187] on input "Excellent" at bounding box center [397, 177] width 12 height 20
radio input "true"
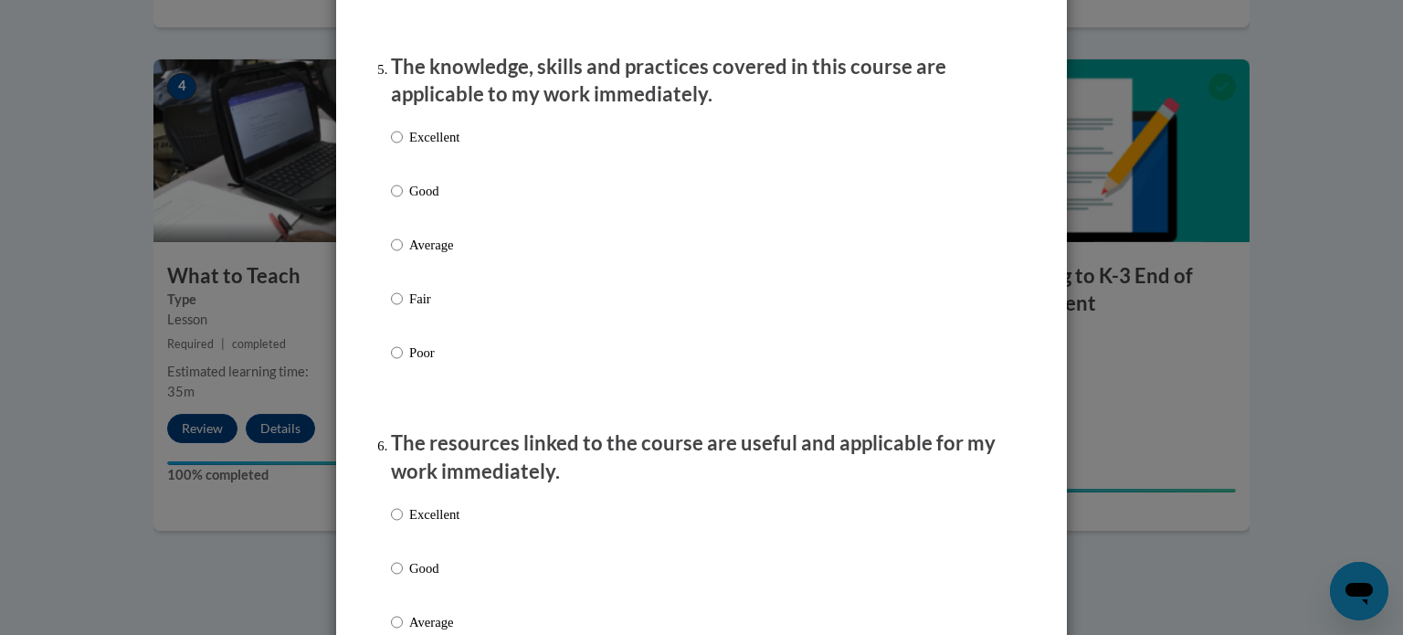
scroll to position [1658, 0]
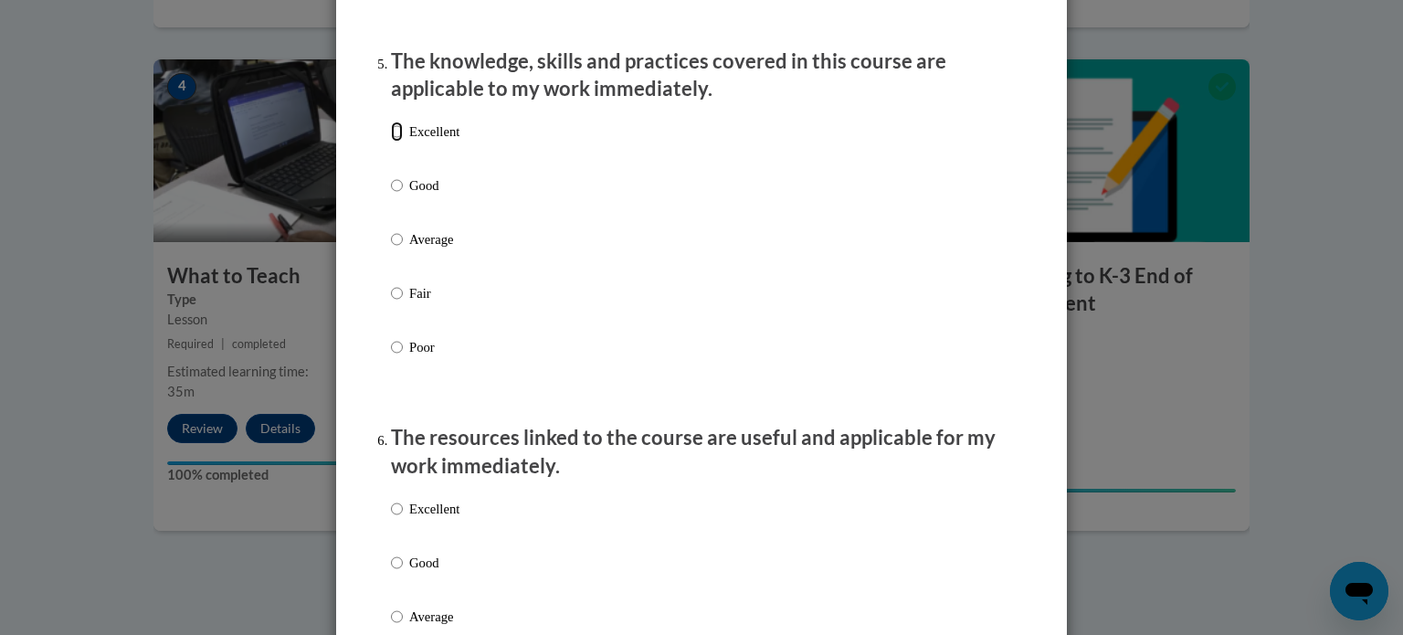
click at [395, 142] on input "Excellent" at bounding box center [397, 131] width 12 height 20
radio input "true"
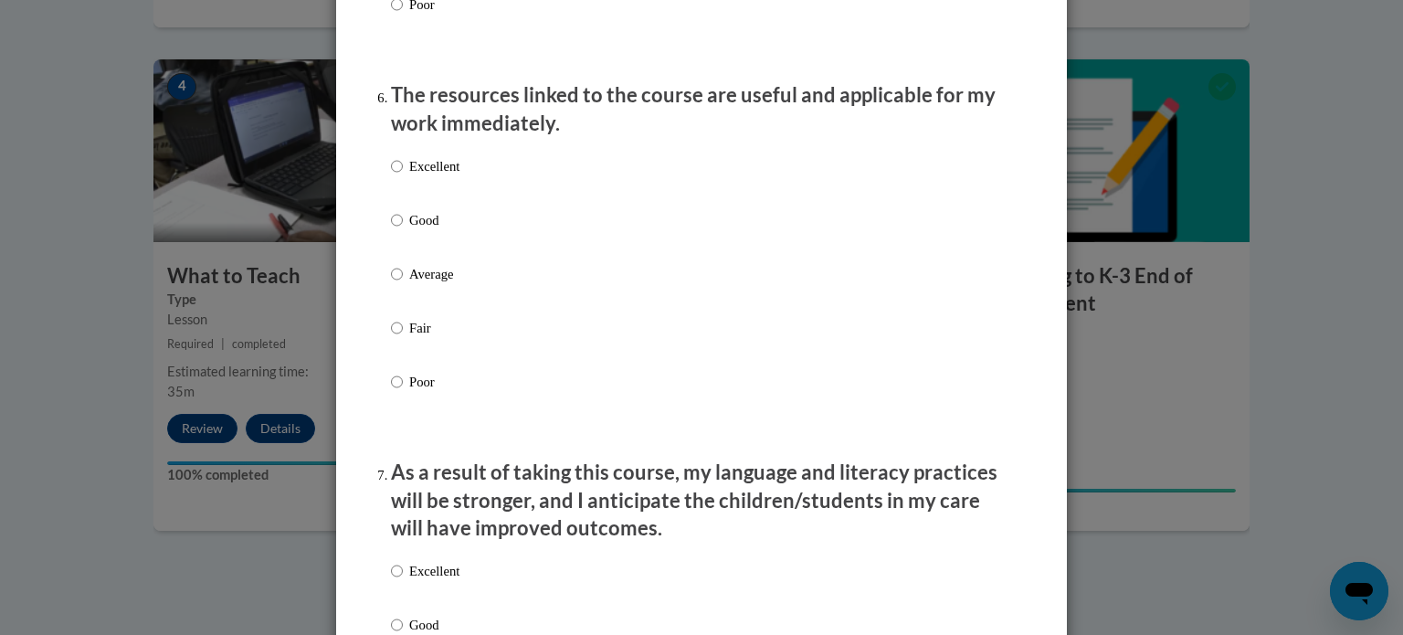
scroll to position [2010, 0]
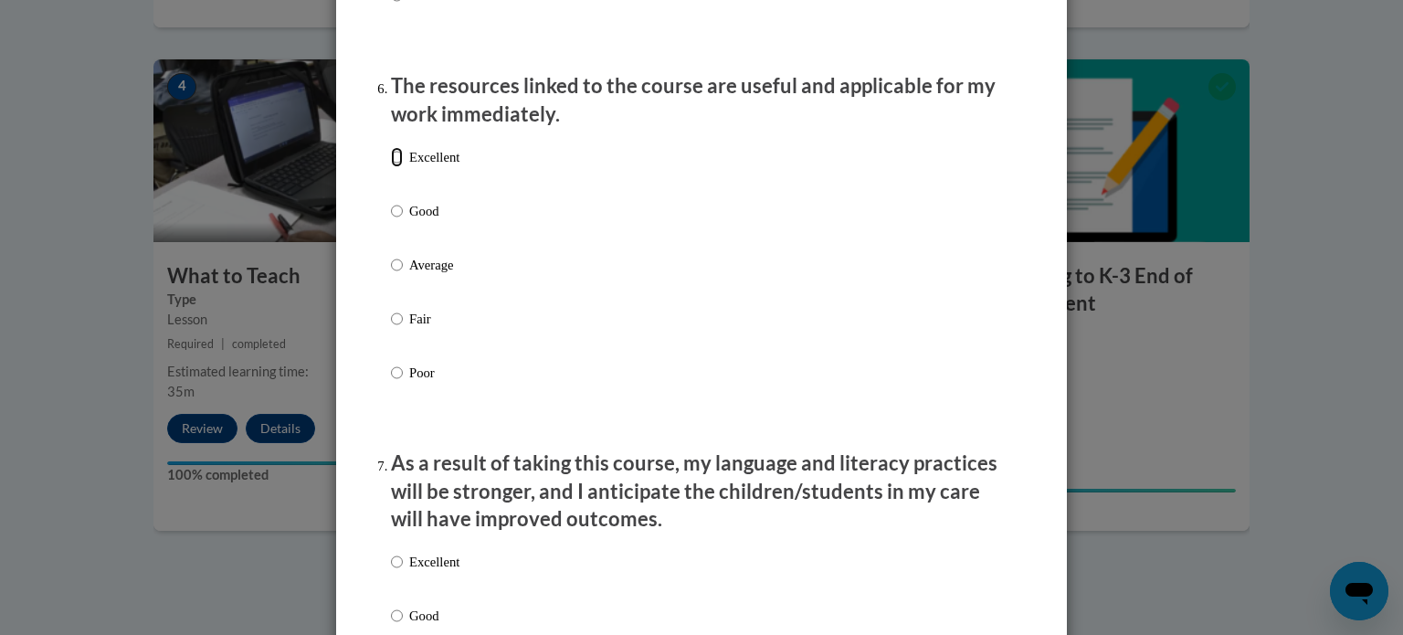
click at [391, 167] on input "Excellent" at bounding box center [397, 157] width 12 height 20
radio input "true"
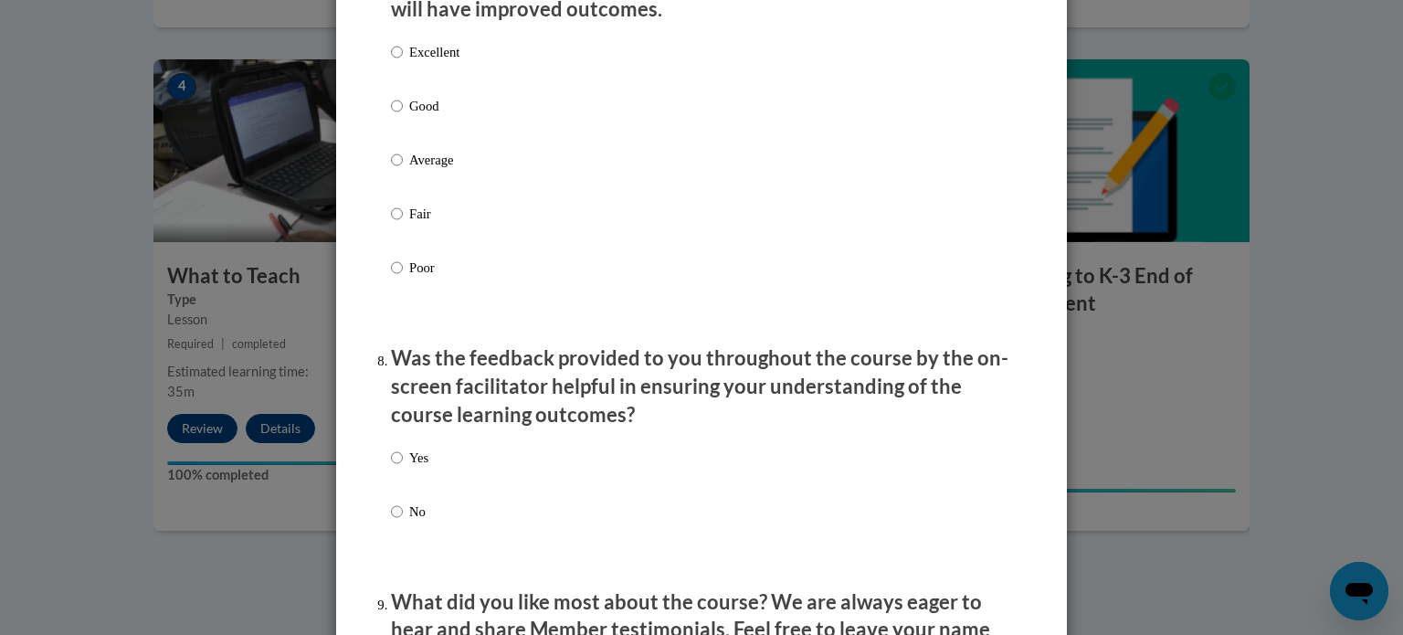
scroll to position [2538, 0]
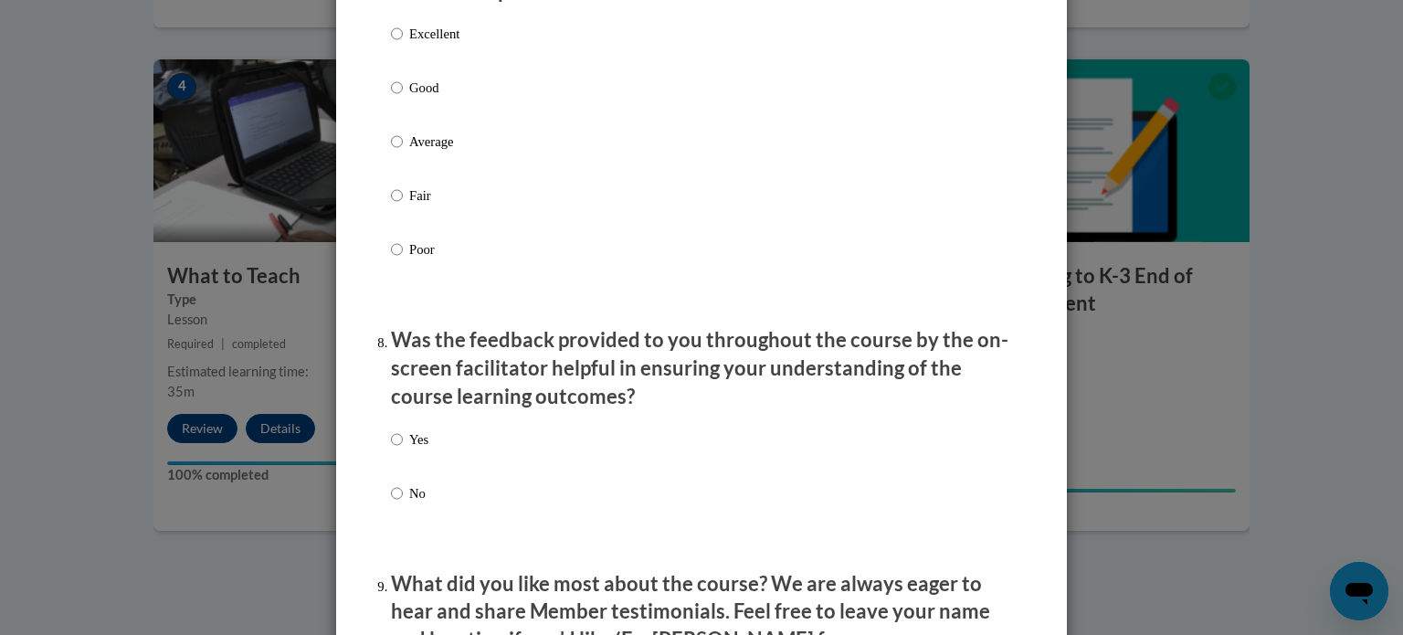
click at [409, 44] on p "Excellent" at bounding box center [434, 34] width 50 height 20
click at [403, 44] on input "Excellent" at bounding box center [397, 34] width 12 height 20
radio input "true"
click at [415, 449] on p "Yes" at bounding box center [418, 439] width 19 height 20
click at [403, 449] on input "Yes" at bounding box center [397, 439] width 12 height 20
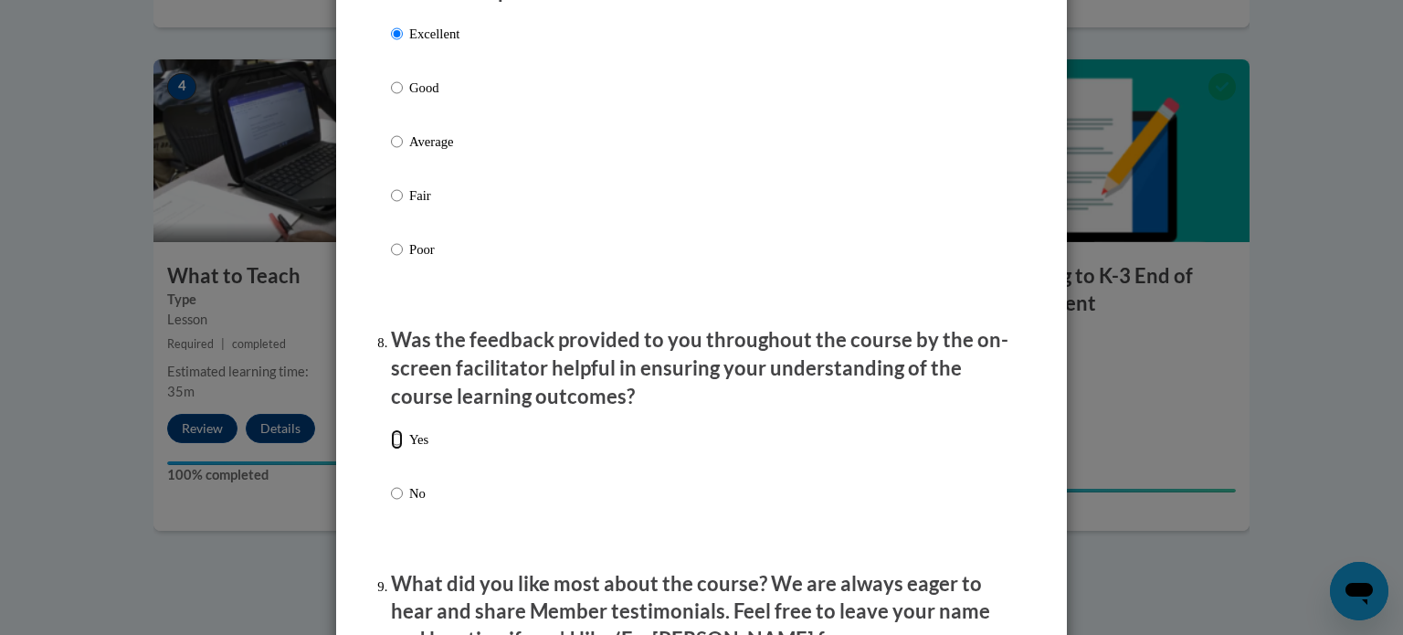
radio input "true"
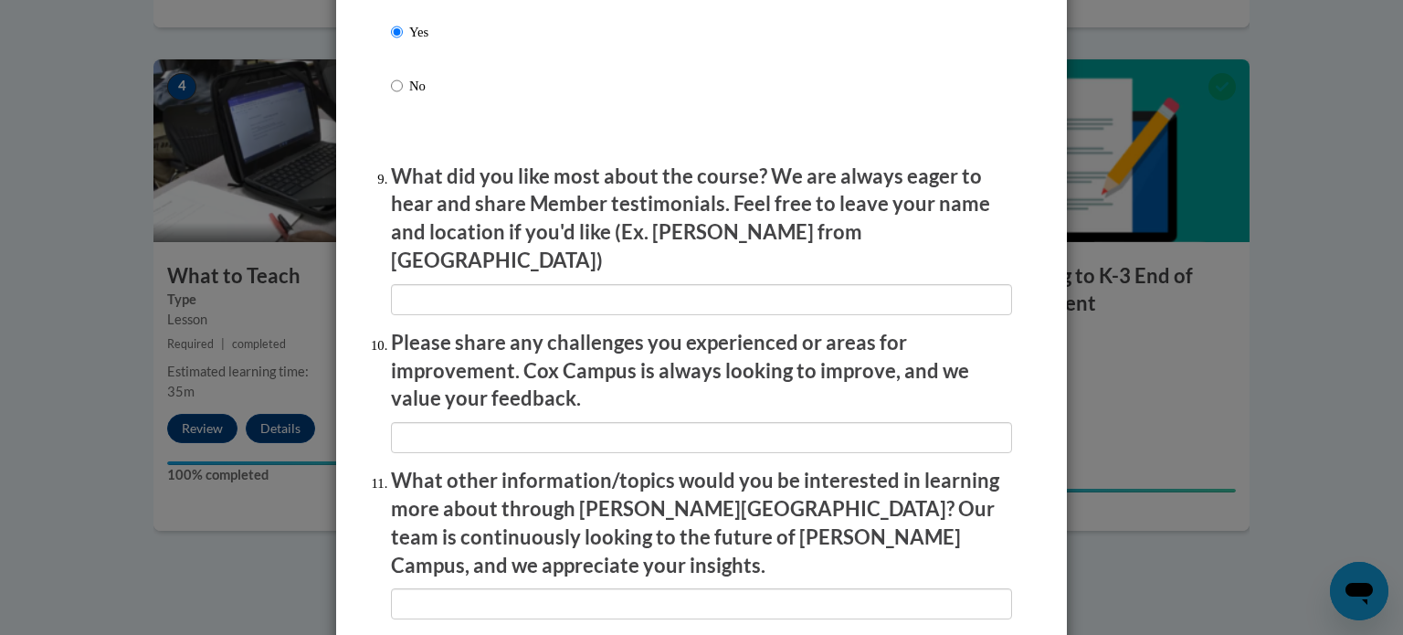
scroll to position [3168, 0]
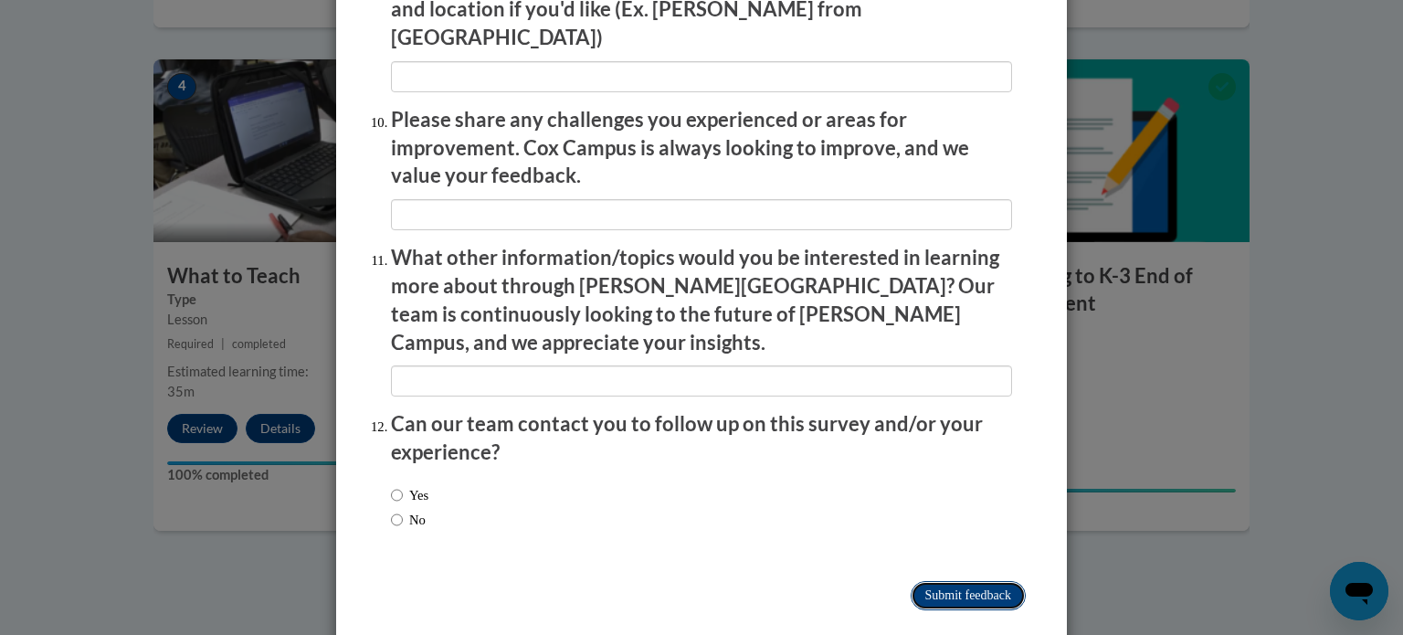
click at [922, 581] on input "Submit feedback" at bounding box center [967, 595] width 115 height 29
